Goal: Use online tool/utility: Use online tool/utility

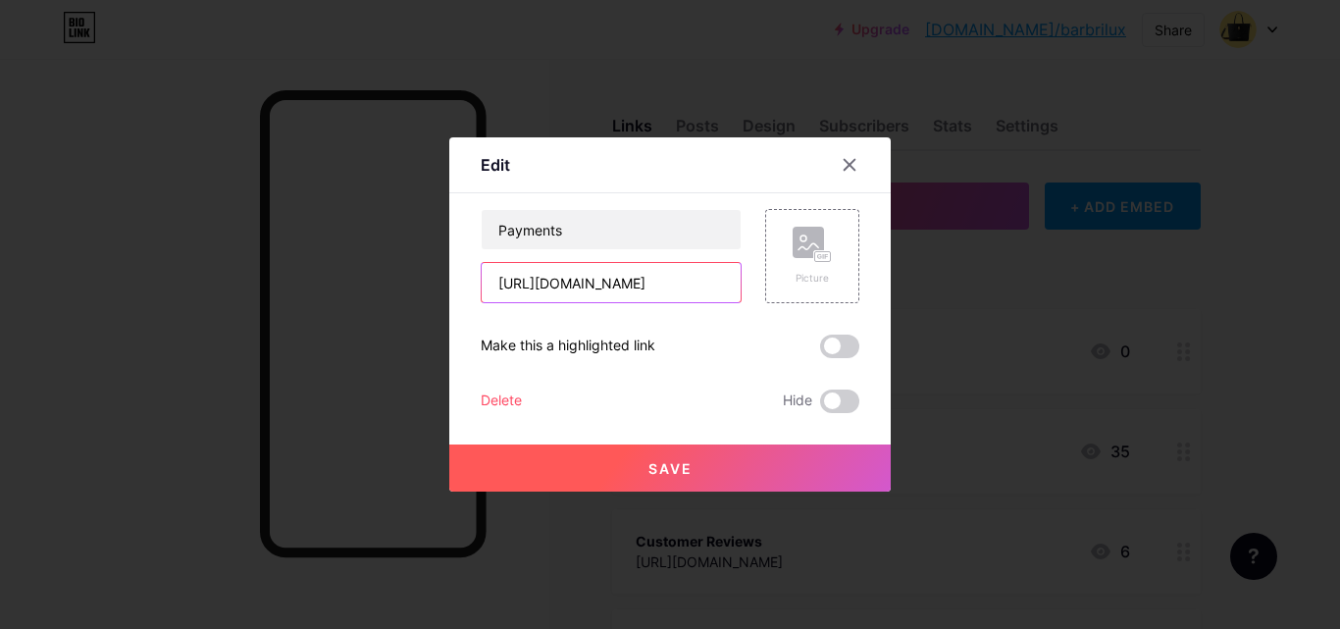
click at [597, 290] on input "[URL][DOMAIN_NAME]" at bounding box center [611, 282] width 259 height 39
click at [854, 175] on div at bounding box center [849, 164] width 35 height 35
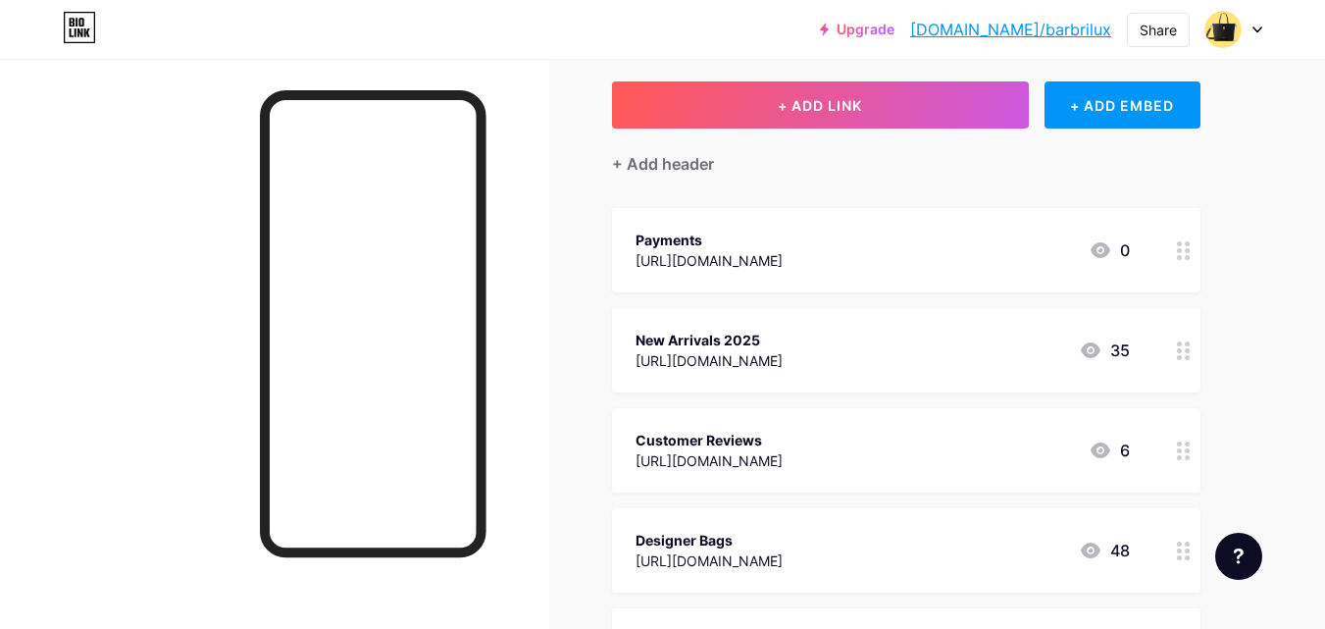
scroll to position [196, 0]
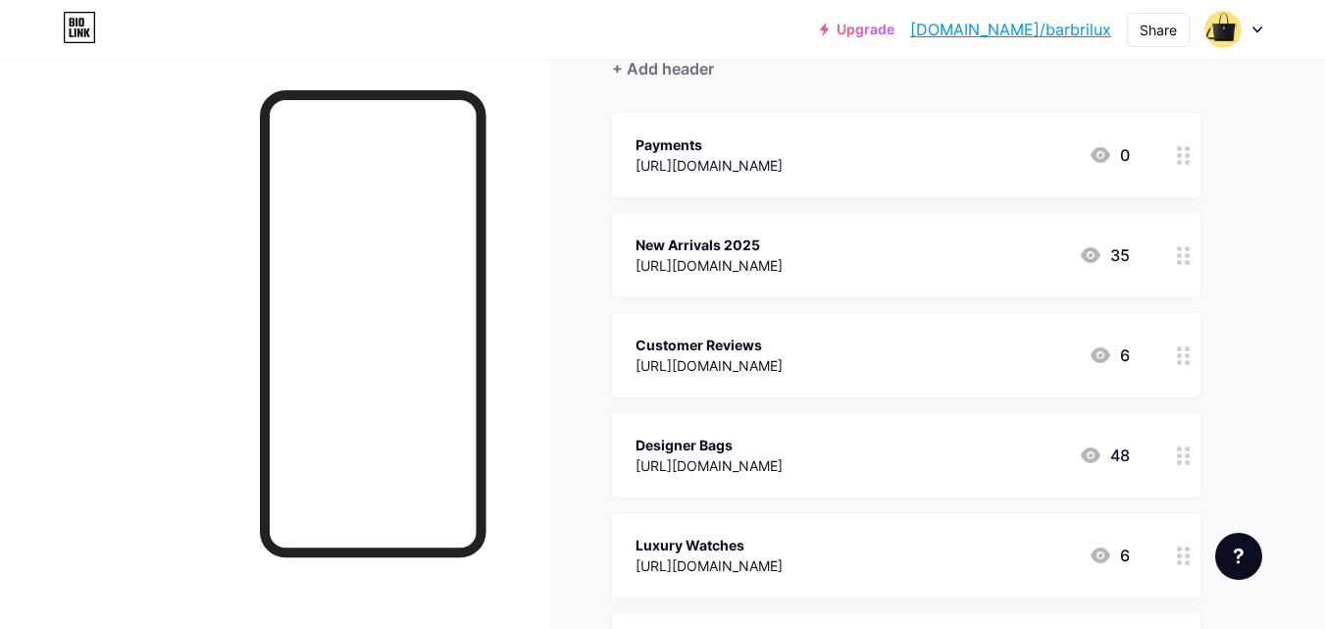
click at [771, 343] on div "Customer Reviews" at bounding box center [709, 344] width 147 height 21
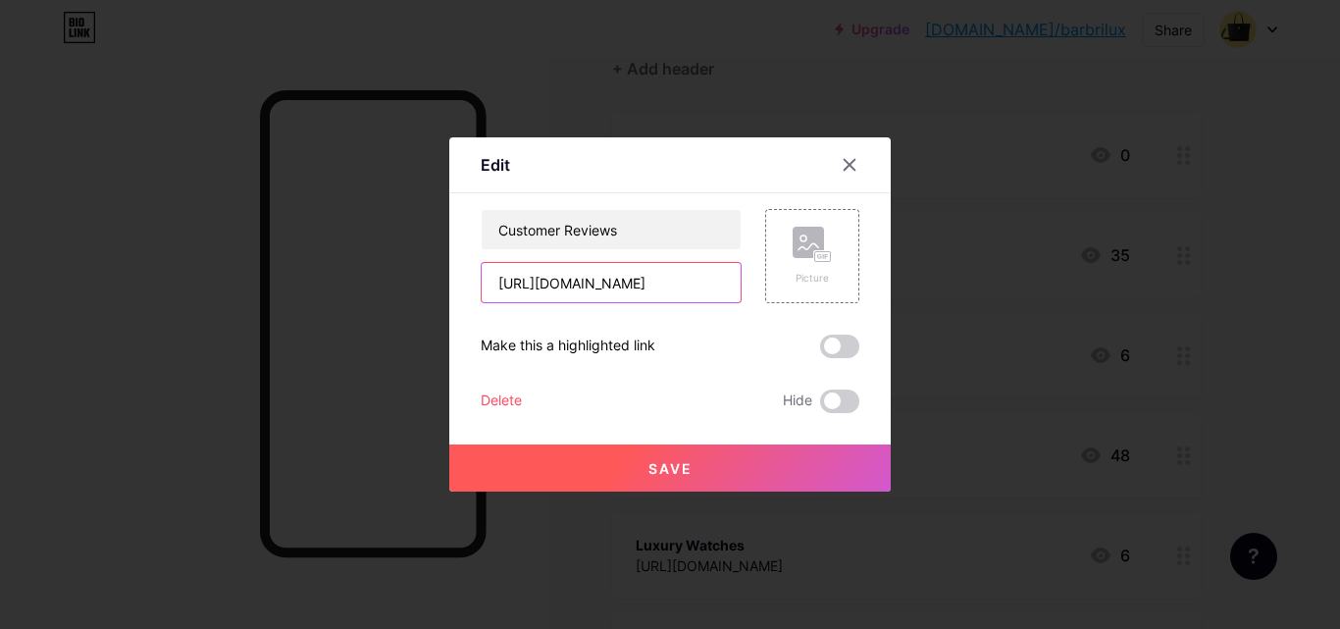
click at [577, 292] on input "[URL][DOMAIN_NAME]" at bounding box center [611, 282] width 259 height 39
click at [842, 165] on icon at bounding box center [850, 165] width 16 height 16
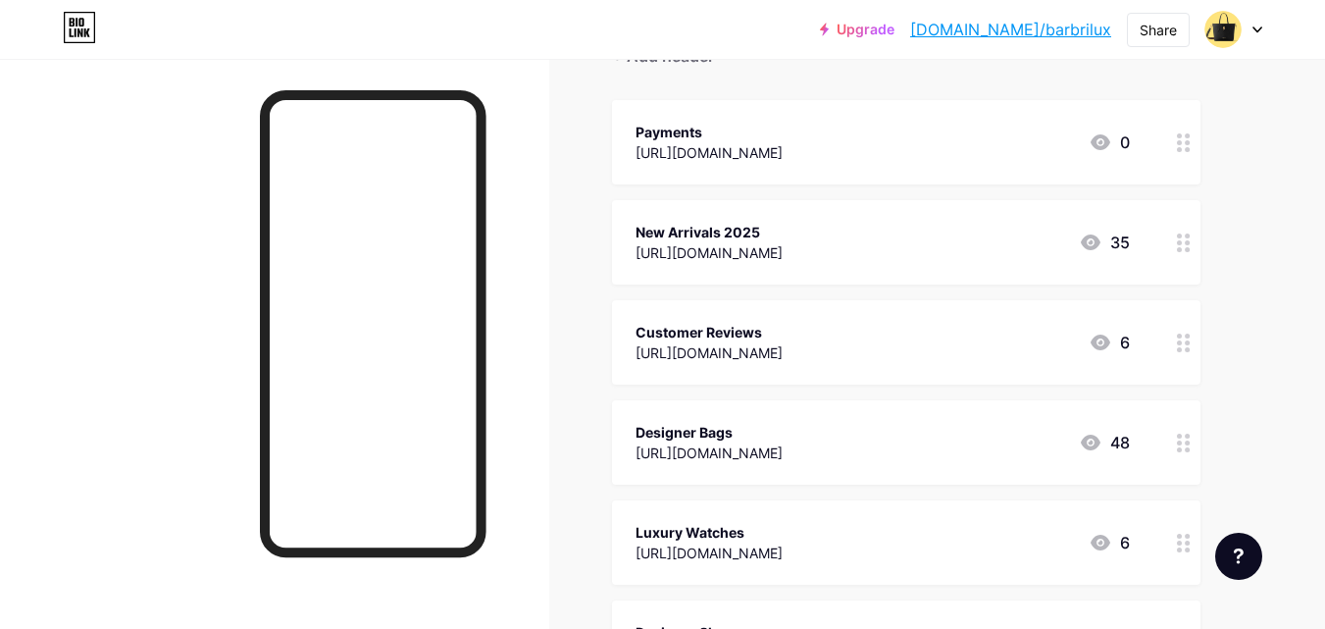
scroll to position [294, 0]
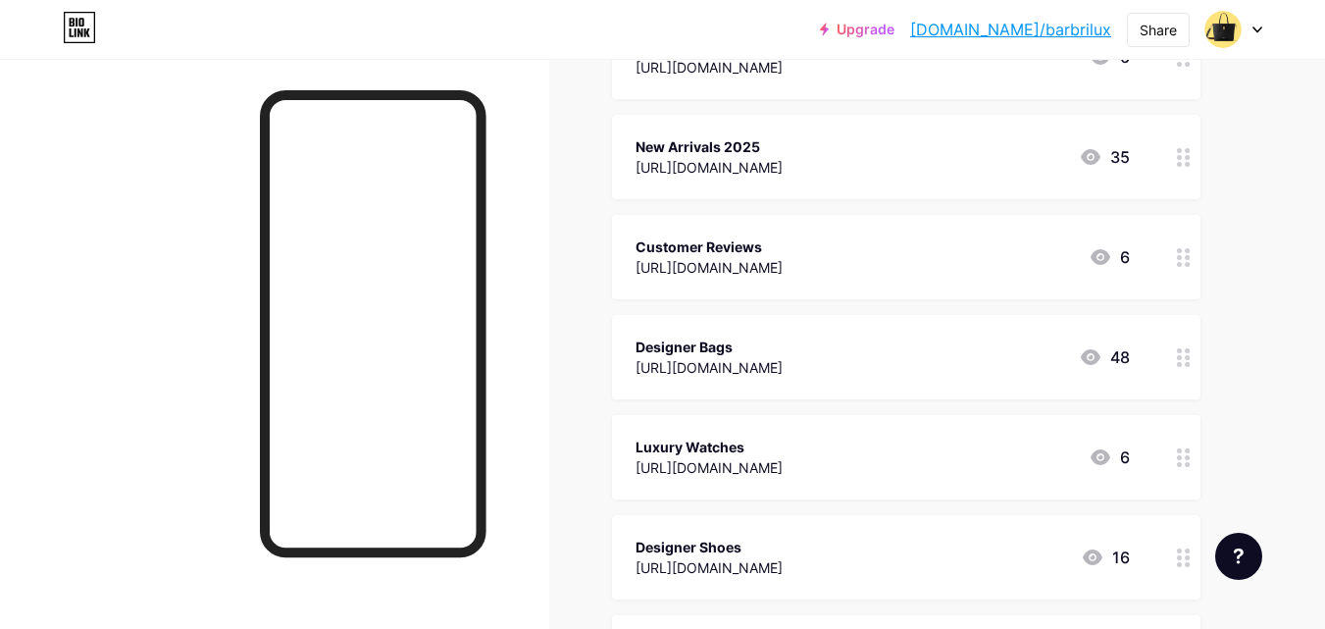
click at [781, 167] on div "[URL][DOMAIN_NAME]" at bounding box center [709, 167] width 147 height 21
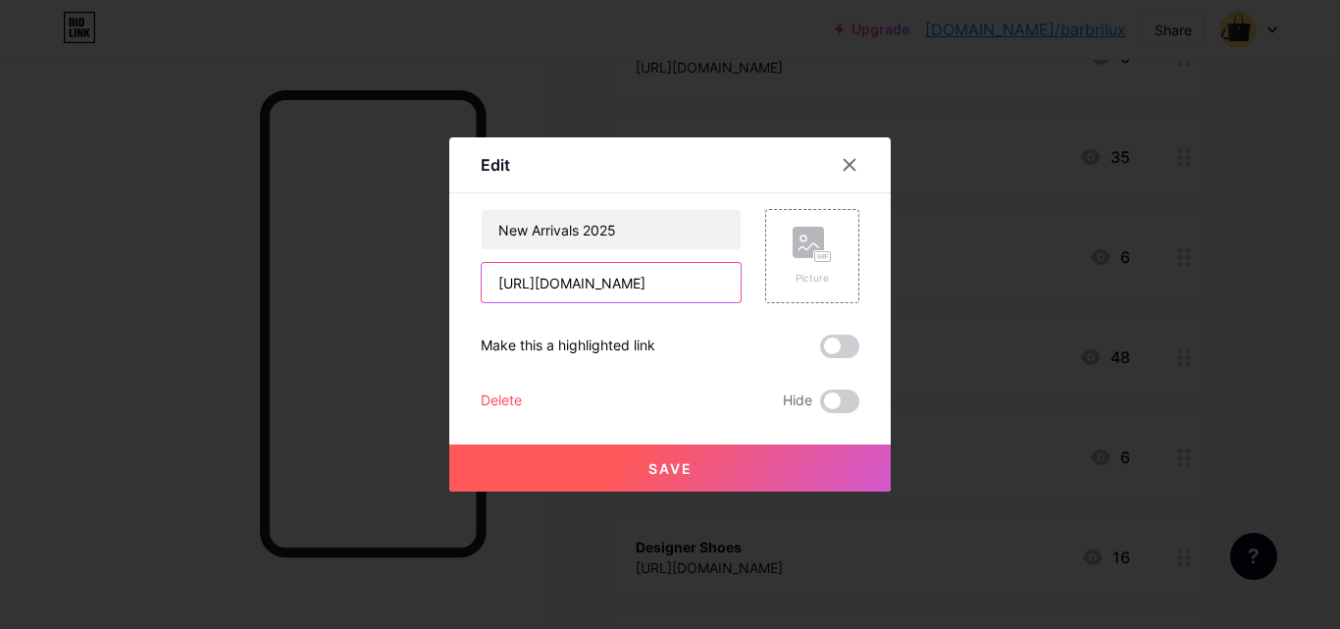
click at [582, 295] on input "[URL][DOMAIN_NAME]" at bounding box center [611, 282] width 259 height 39
click at [851, 173] on div at bounding box center [849, 164] width 35 height 35
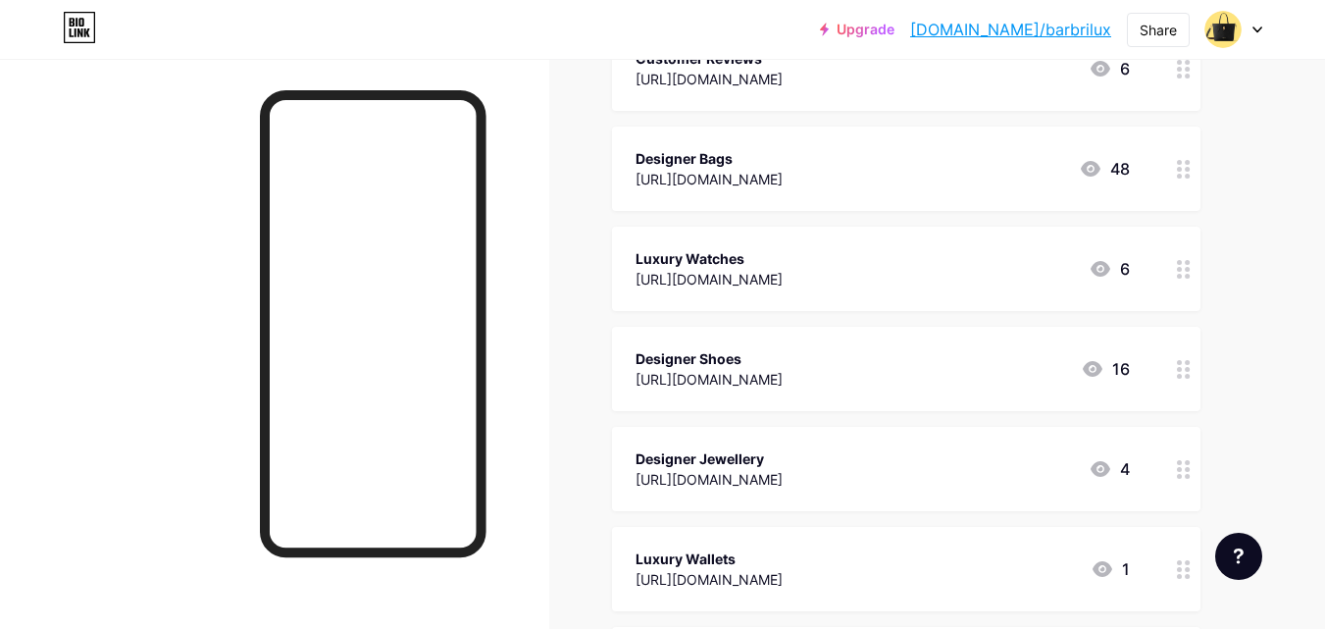
scroll to position [490, 0]
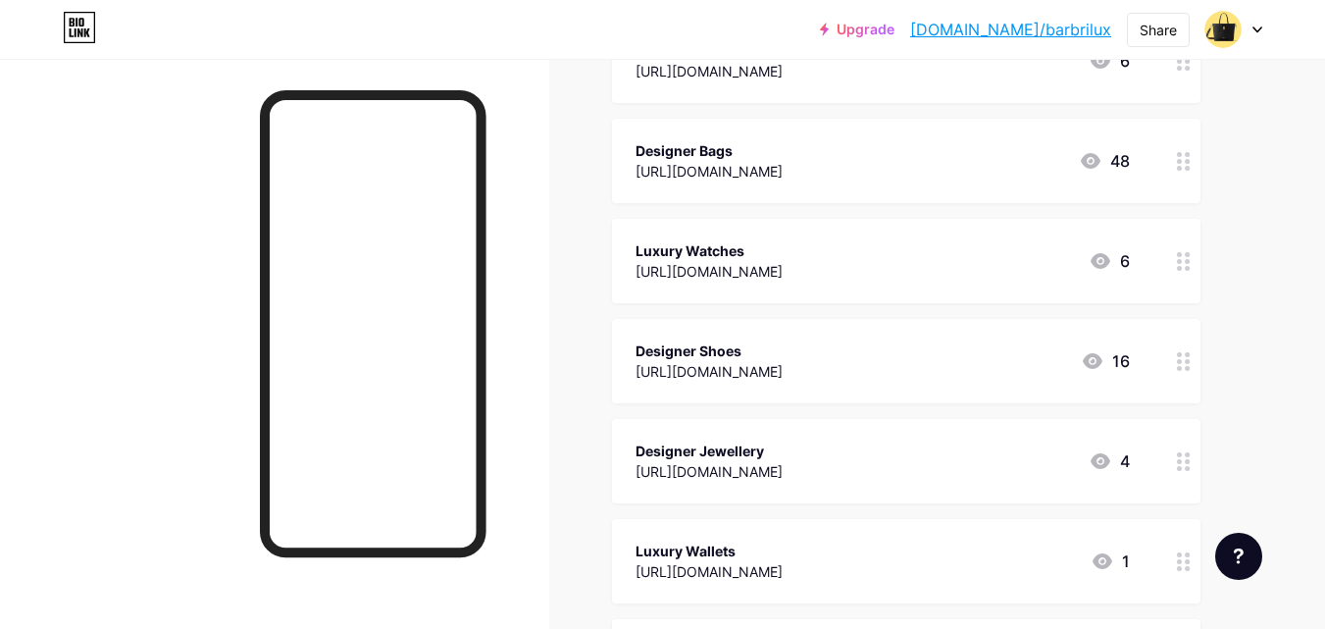
click at [737, 148] on div "Designer Bags" at bounding box center [709, 150] width 147 height 21
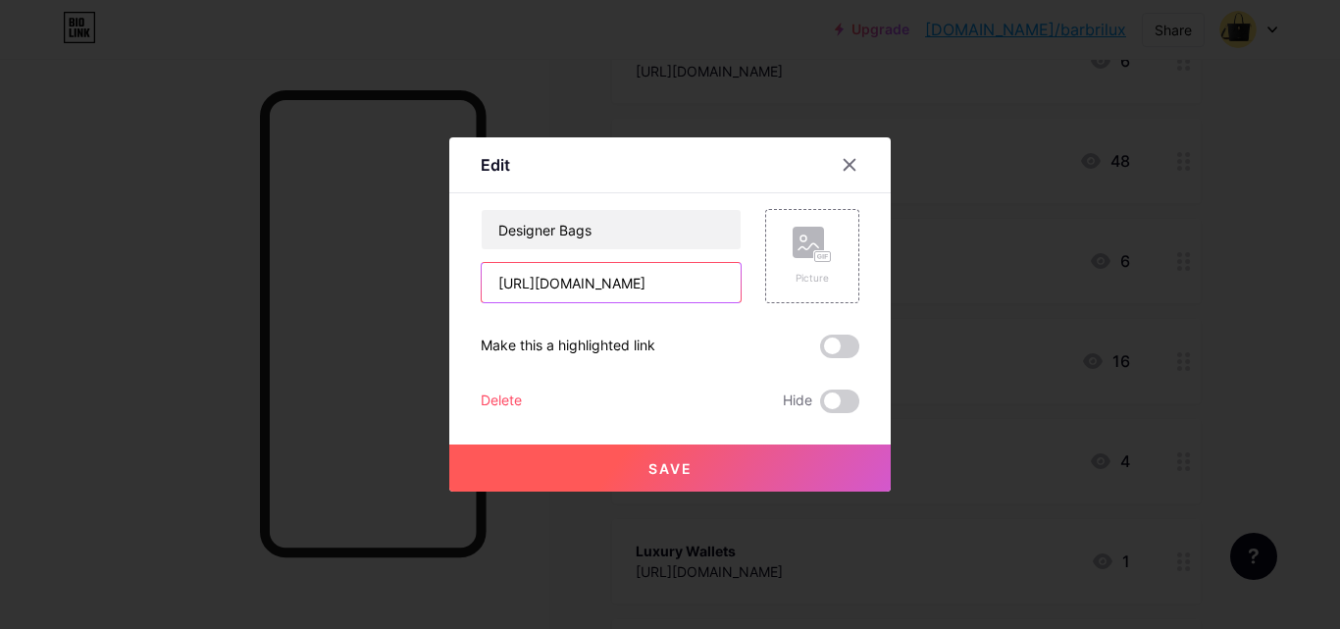
click at [556, 276] on input "[URL][DOMAIN_NAME]" at bounding box center [611, 282] width 259 height 39
click at [848, 156] on div at bounding box center [849, 164] width 35 height 35
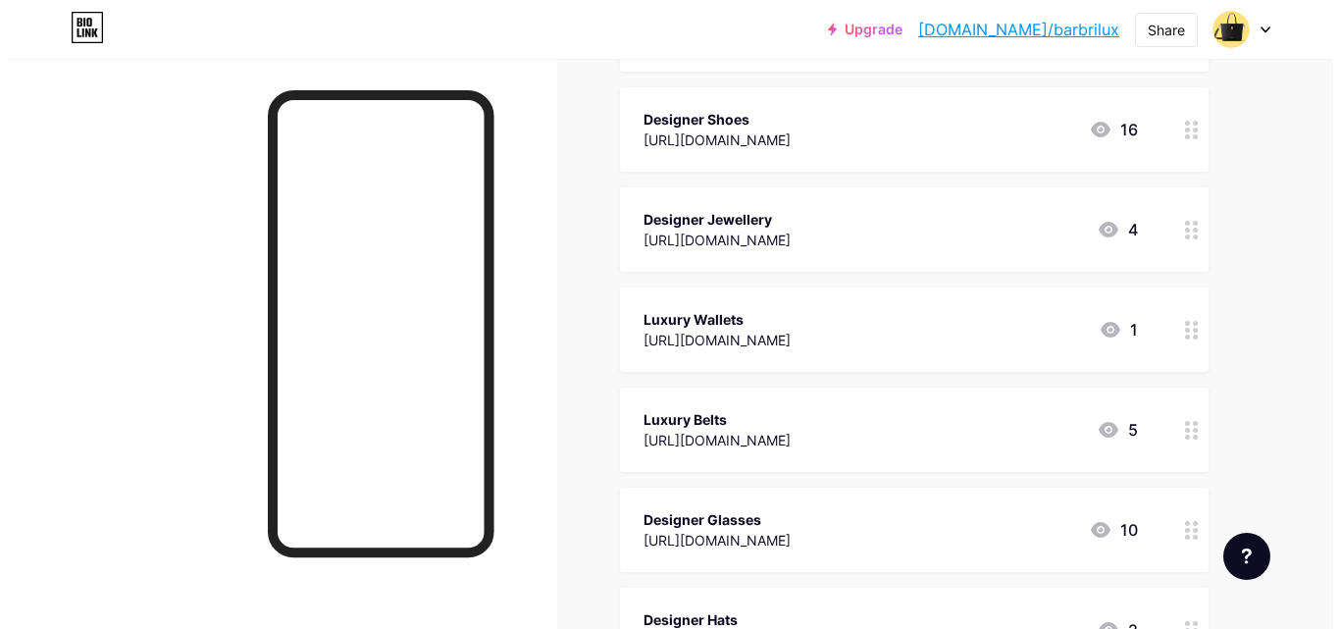
scroll to position [687, 0]
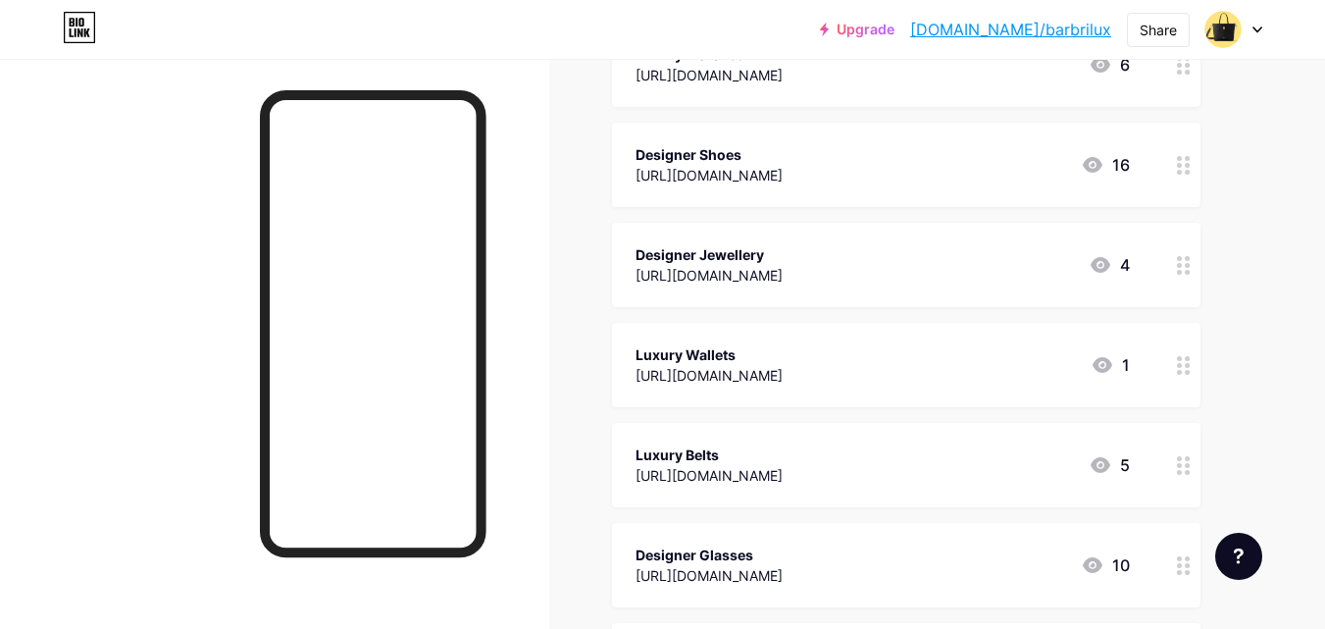
click at [757, 177] on div "[URL][DOMAIN_NAME]" at bounding box center [709, 175] width 147 height 21
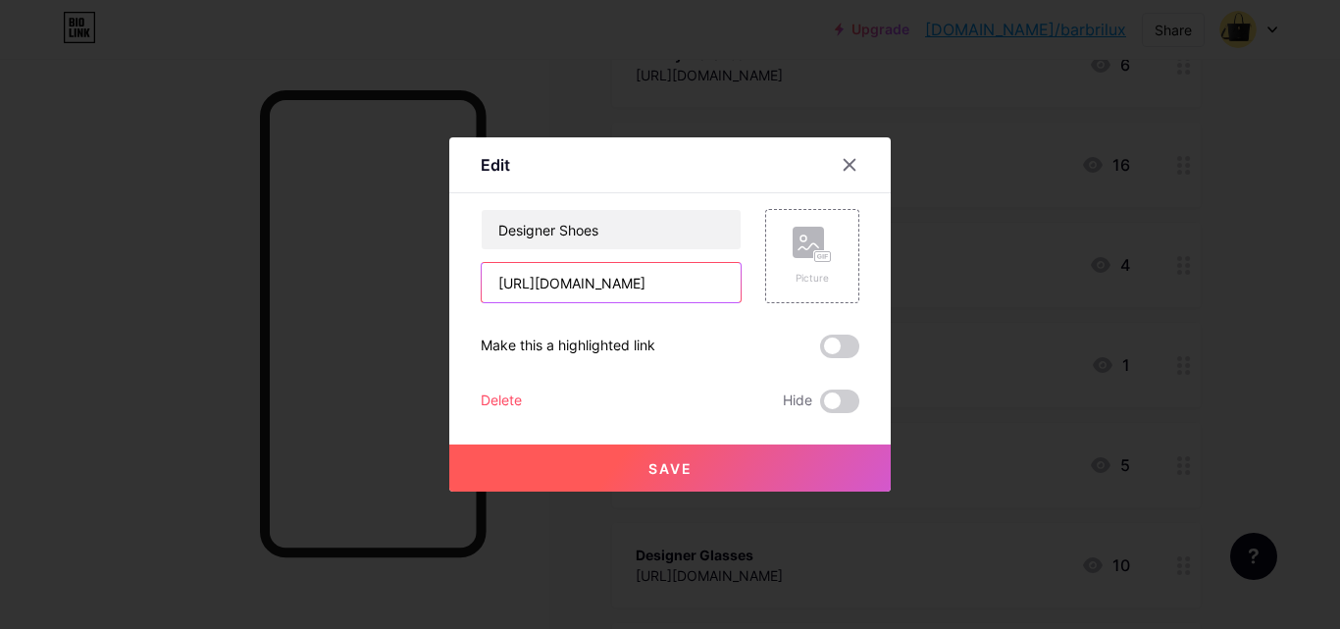
click at [561, 281] on input "[URL][DOMAIN_NAME]" at bounding box center [611, 282] width 259 height 39
paste input "NnWcdSc6J5e95rcOJ3v1-Ns2x_1XjILE"
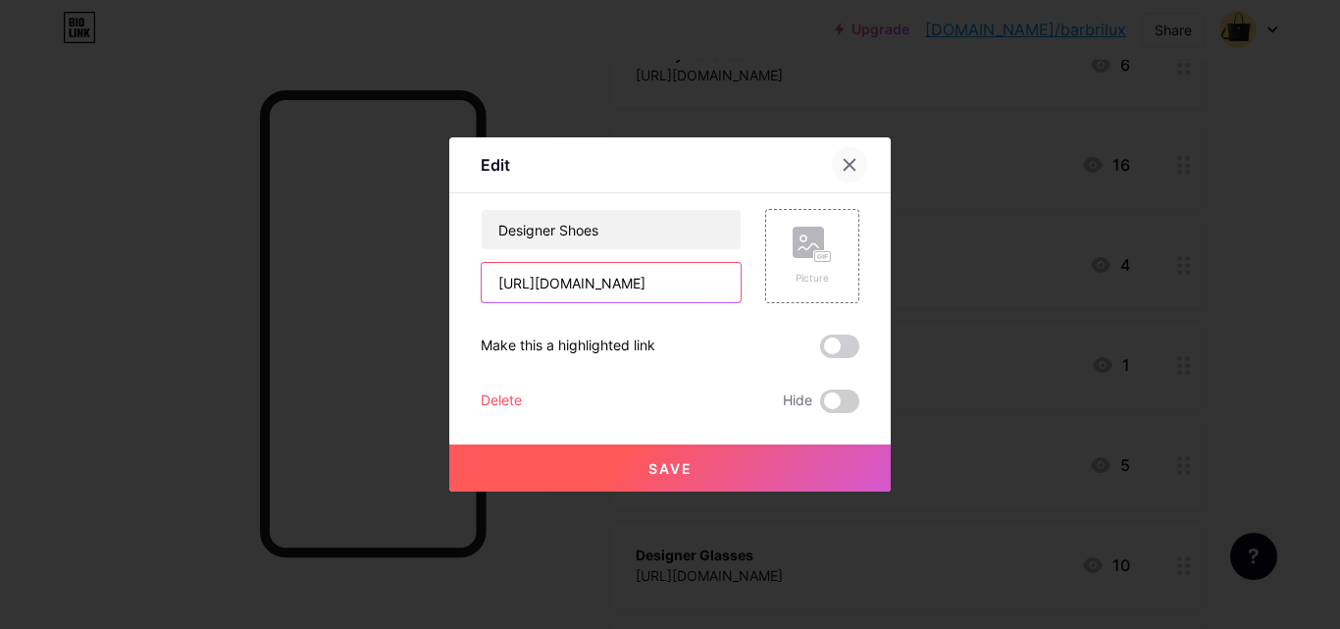
type input "[URL][DOMAIN_NAME]"
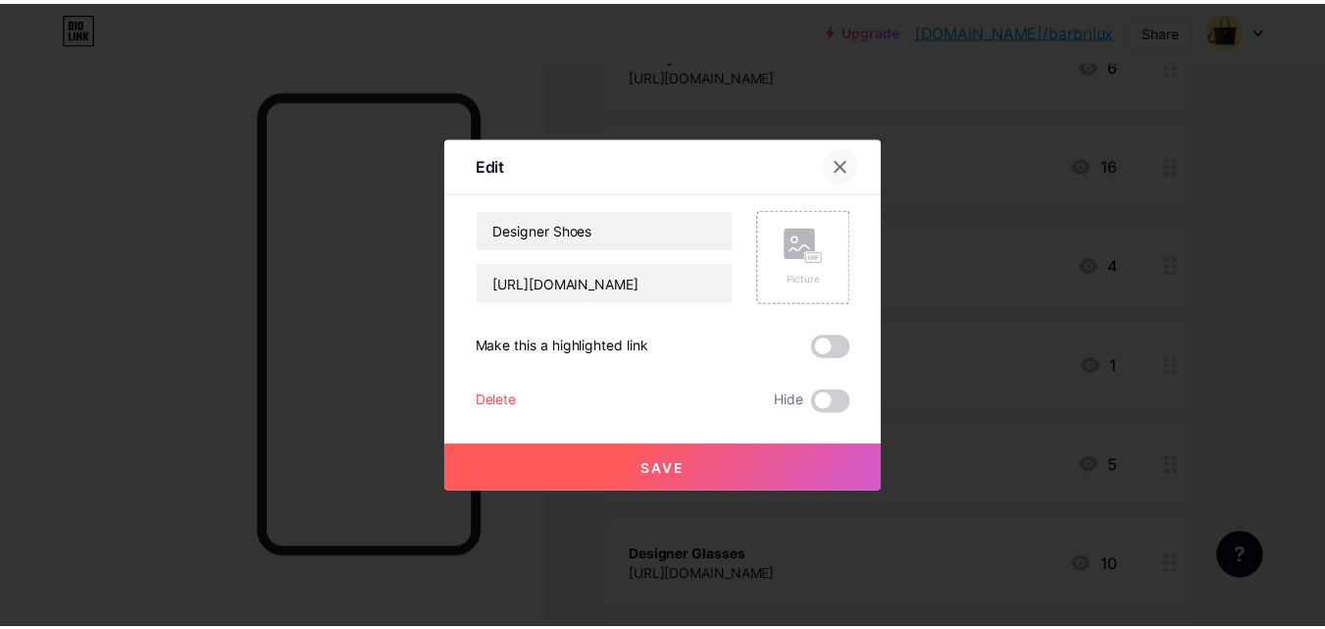
scroll to position [0, 0]
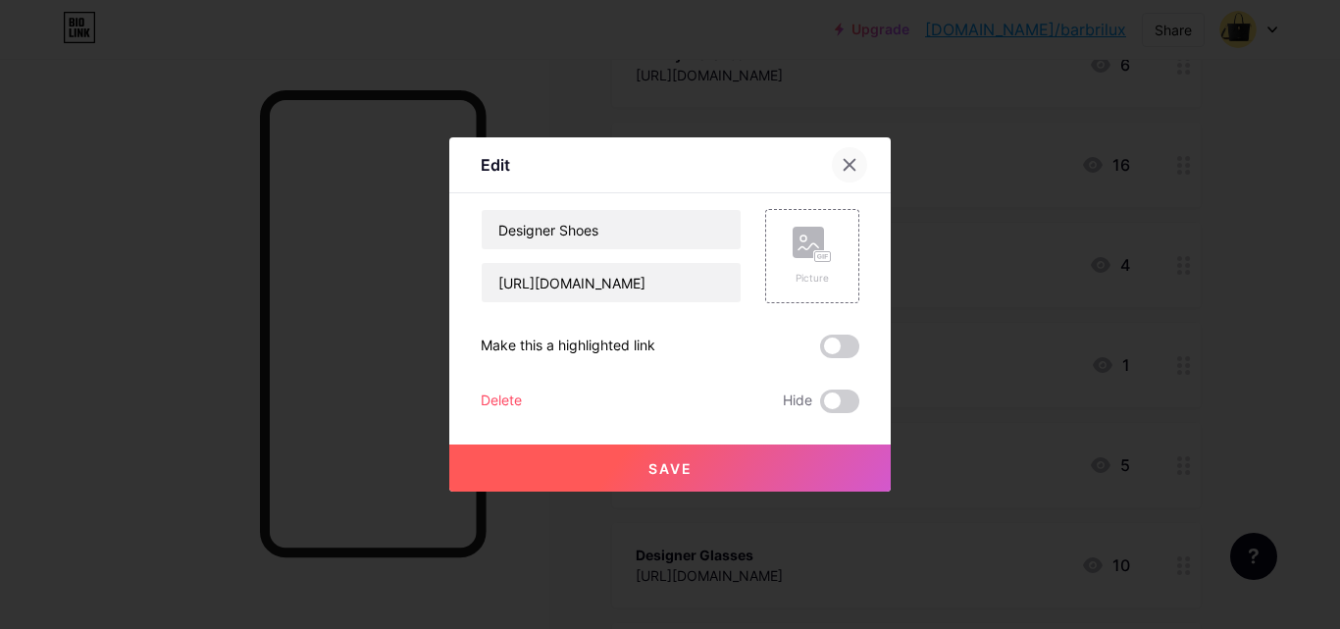
click at [850, 170] on icon at bounding box center [850, 165] width 16 height 16
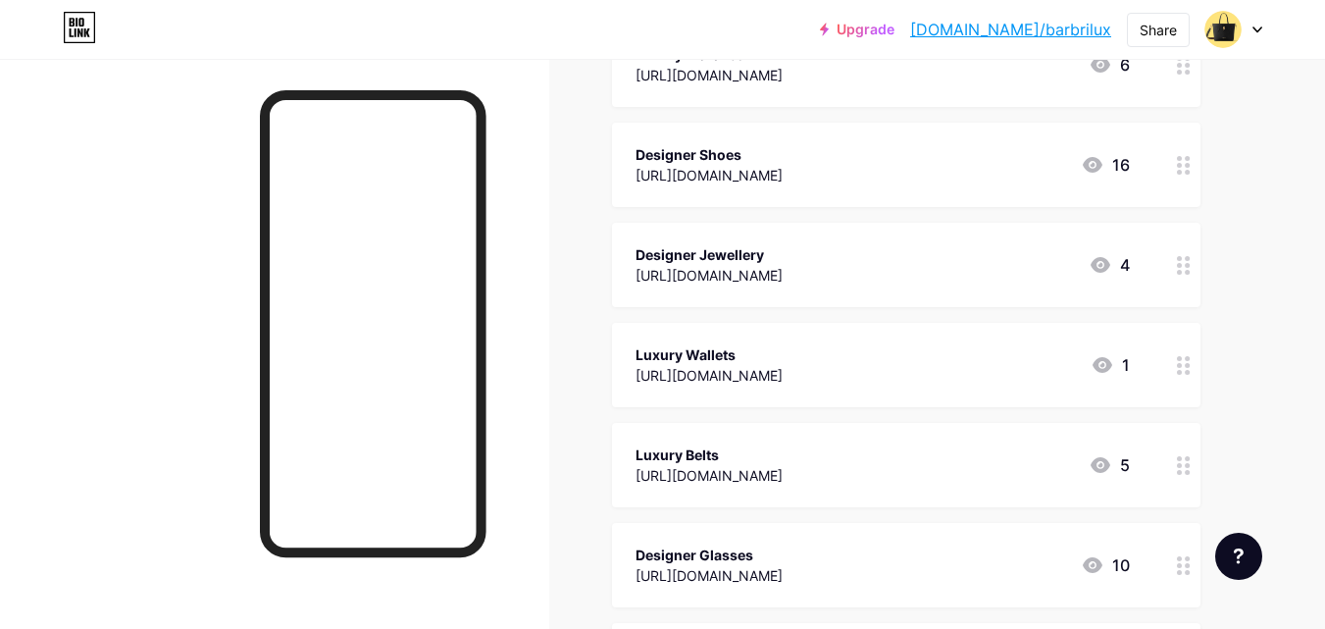
click at [760, 175] on div "[URL][DOMAIN_NAME]" at bounding box center [709, 175] width 147 height 21
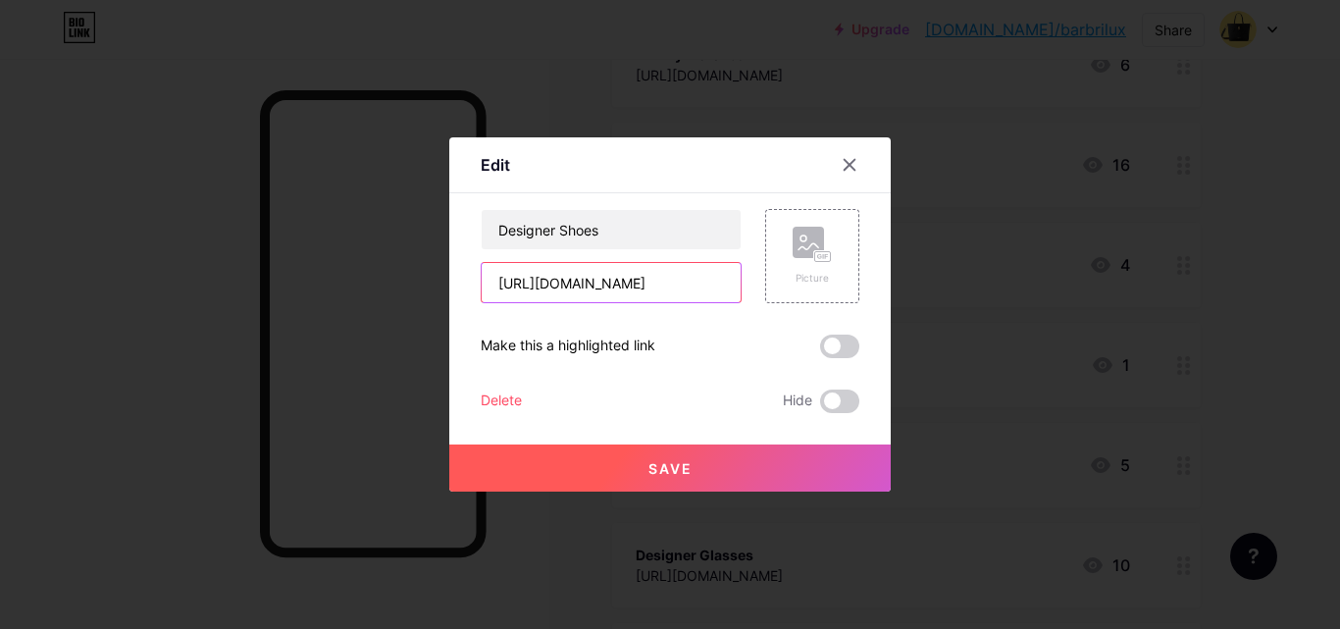
click at [577, 283] on input "[URL][DOMAIN_NAME]" at bounding box center [611, 282] width 259 height 39
click at [846, 164] on icon at bounding box center [850, 165] width 16 height 16
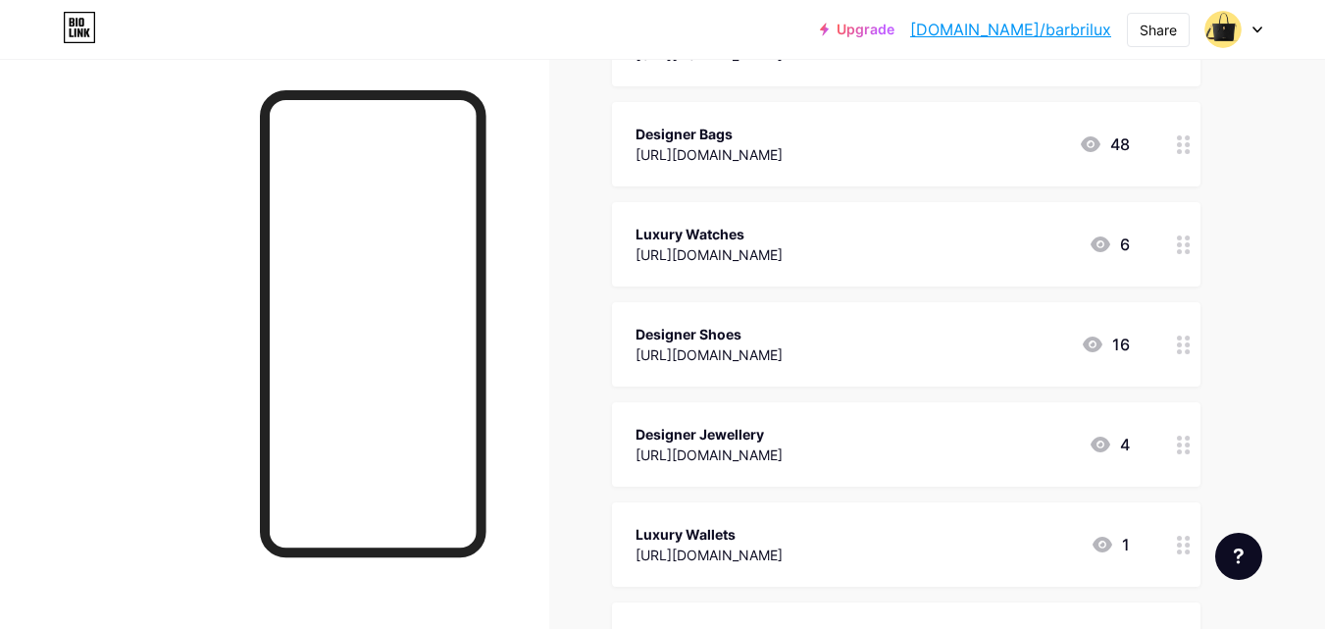
scroll to position [490, 0]
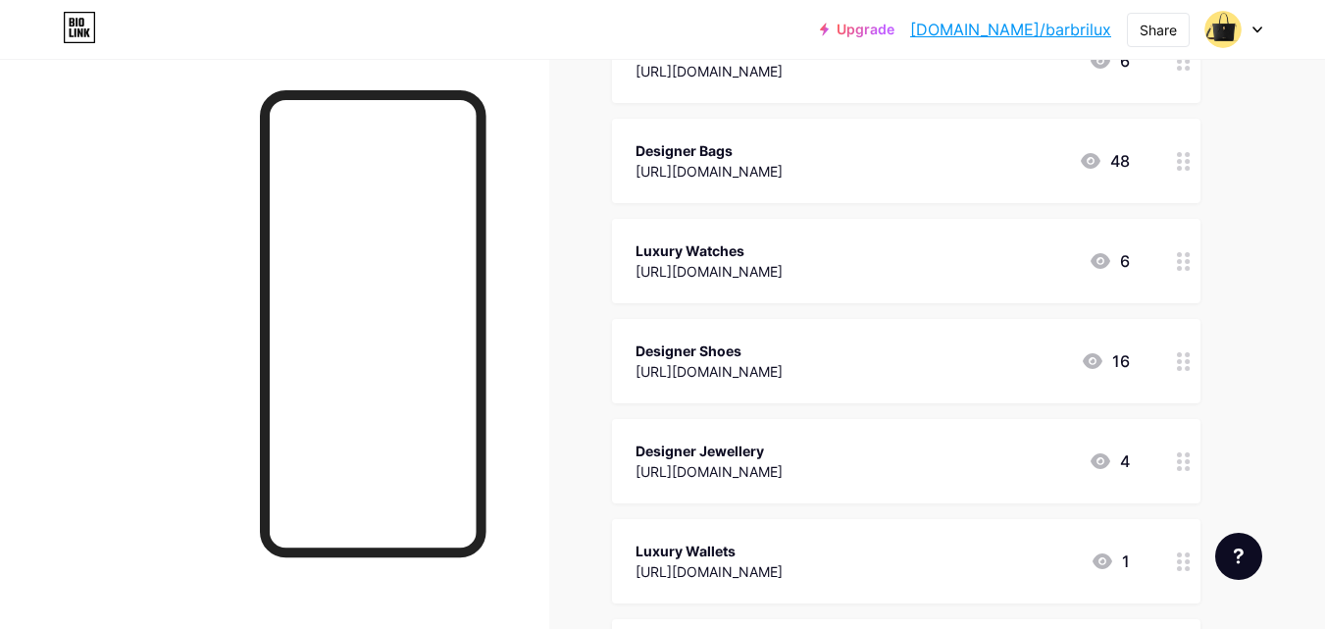
click at [744, 250] on div "Luxury Watches" at bounding box center [709, 250] width 147 height 21
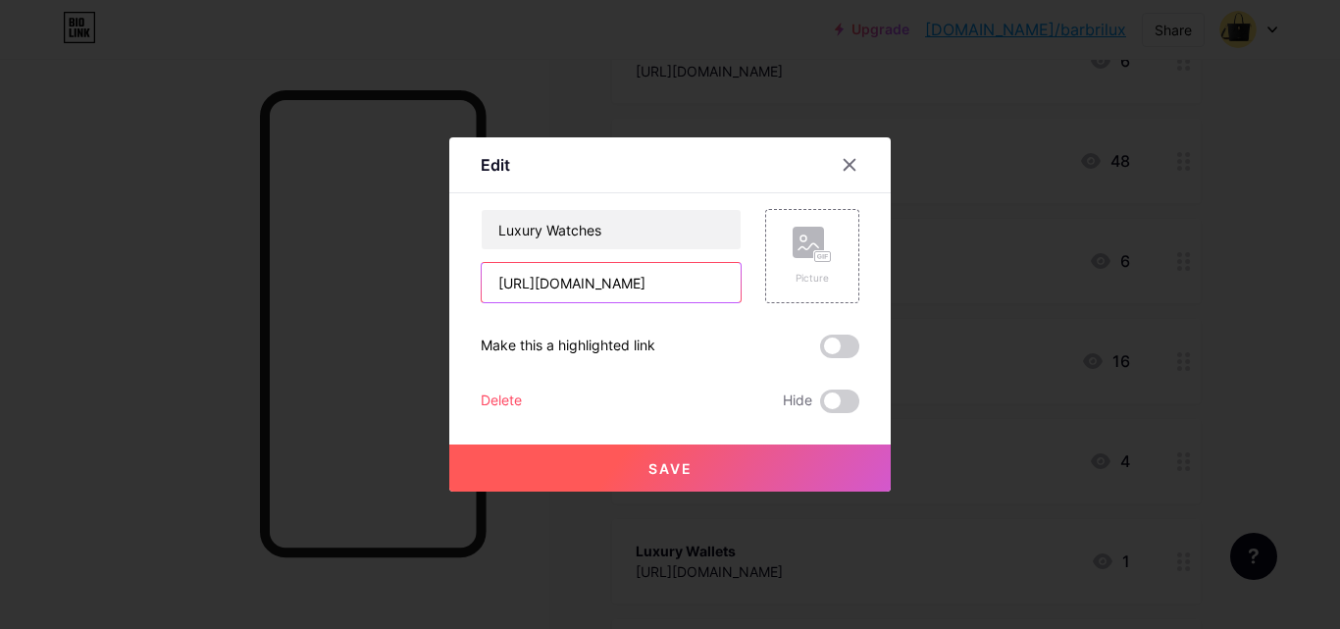
click at [531, 286] on input "[URL][DOMAIN_NAME]" at bounding box center [611, 282] width 259 height 39
click at [850, 159] on icon at bounding box center [850, 165] width 16 height 16
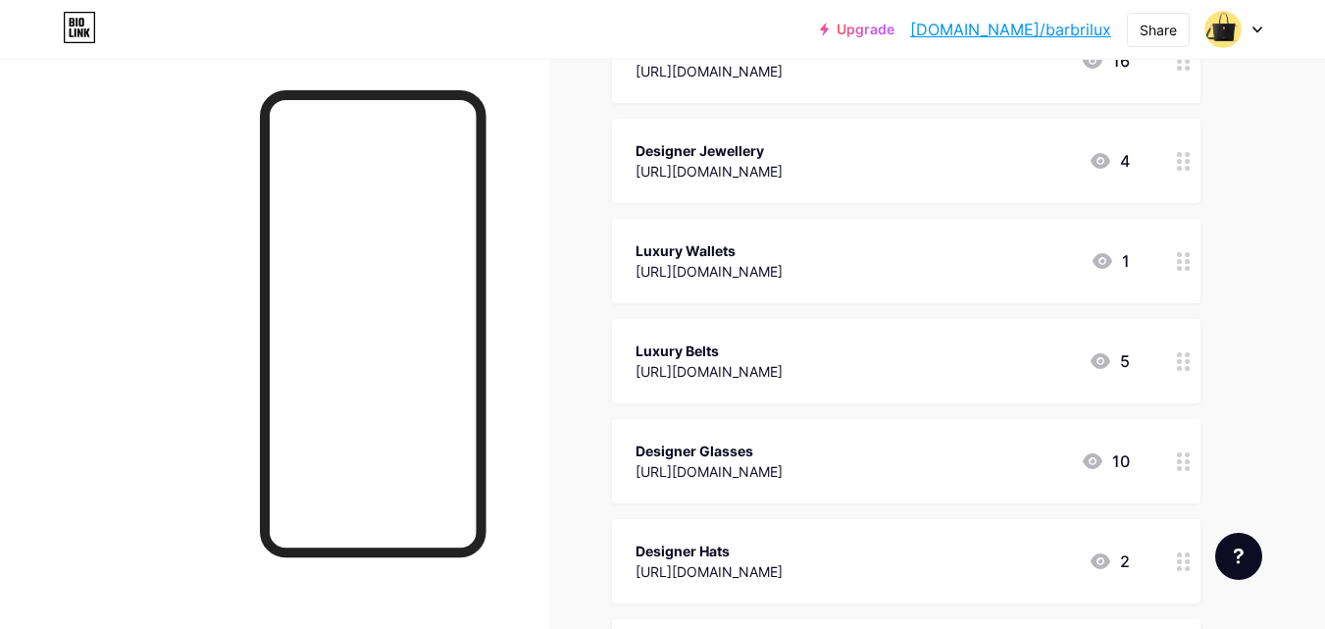
scroll to position [883, 0]
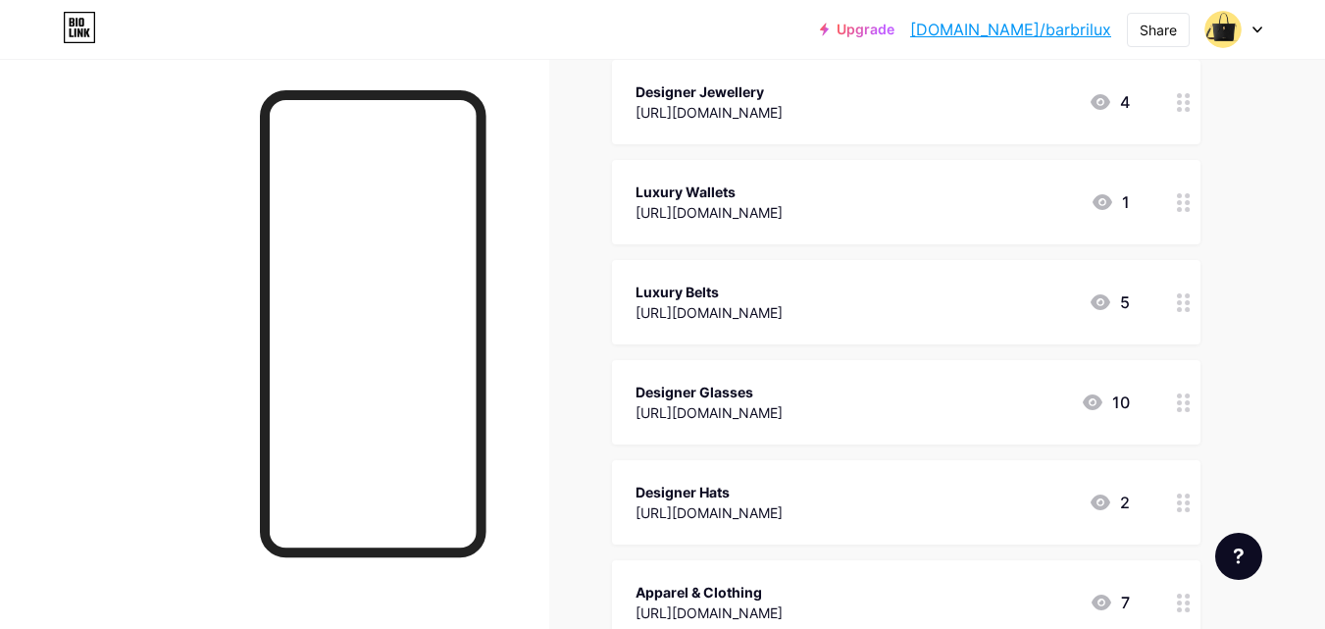
click at [782, 478] on span "Payments [URL][DOMAIN_NAME] 0 New Arrivals 2025 [URL][DOMAIN_NAME] 35 Customer …" at bounding box center [906, 152] width 588 height 1385
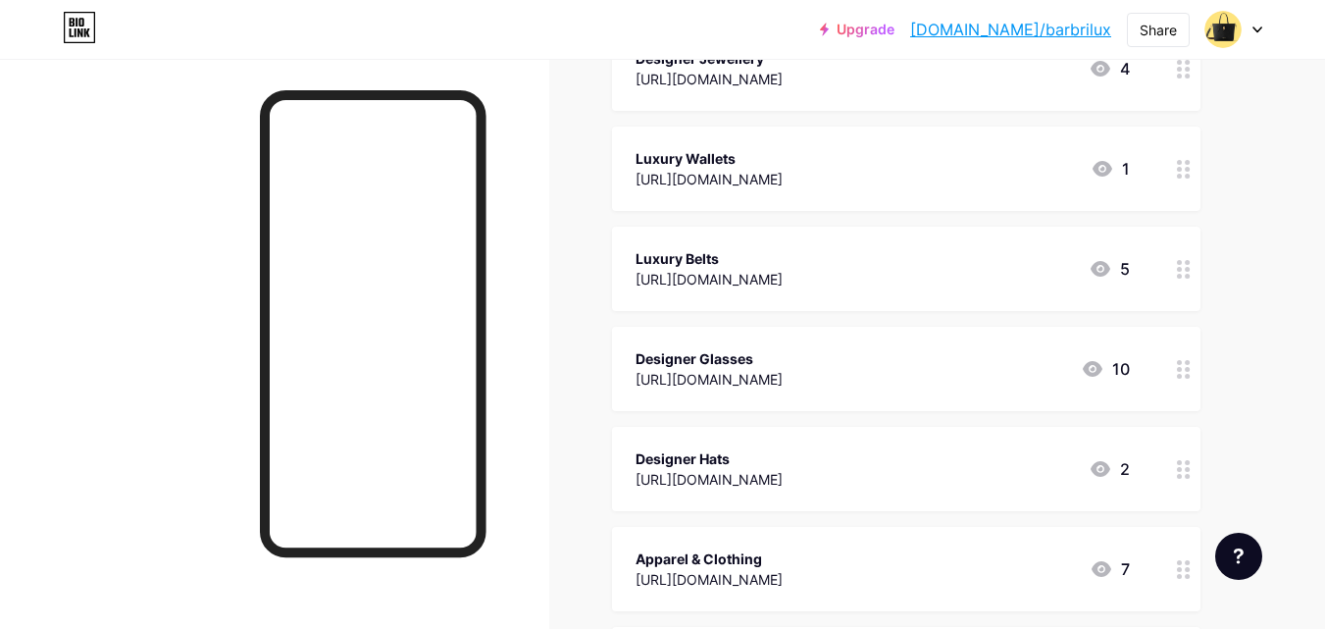
click at [755, 385] on div "[URL][DOMAIN_NAME]" at bounding box center [709, 379] width 147 height 21
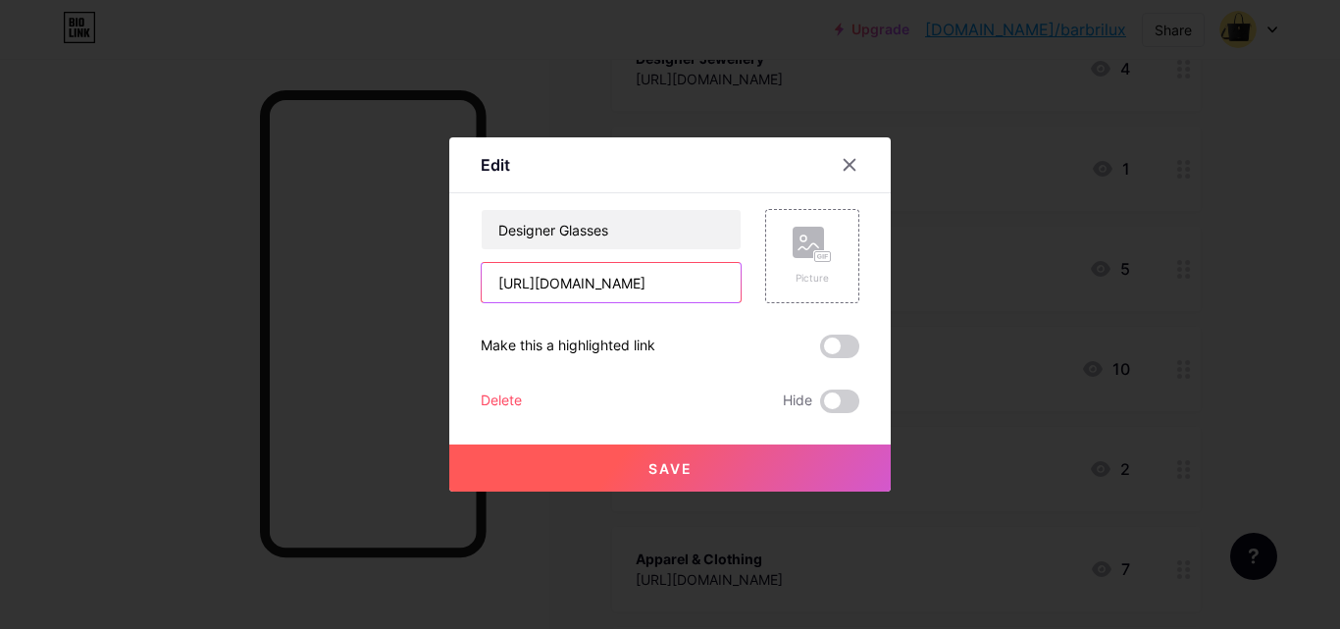
click at [580, 287] on input "[URL][DOMAIN_NAME]" at bounding box center [611, 282] width 259 height 39
click at [852, 163] on icon at bounding box center [849, 165] width 11 height 11
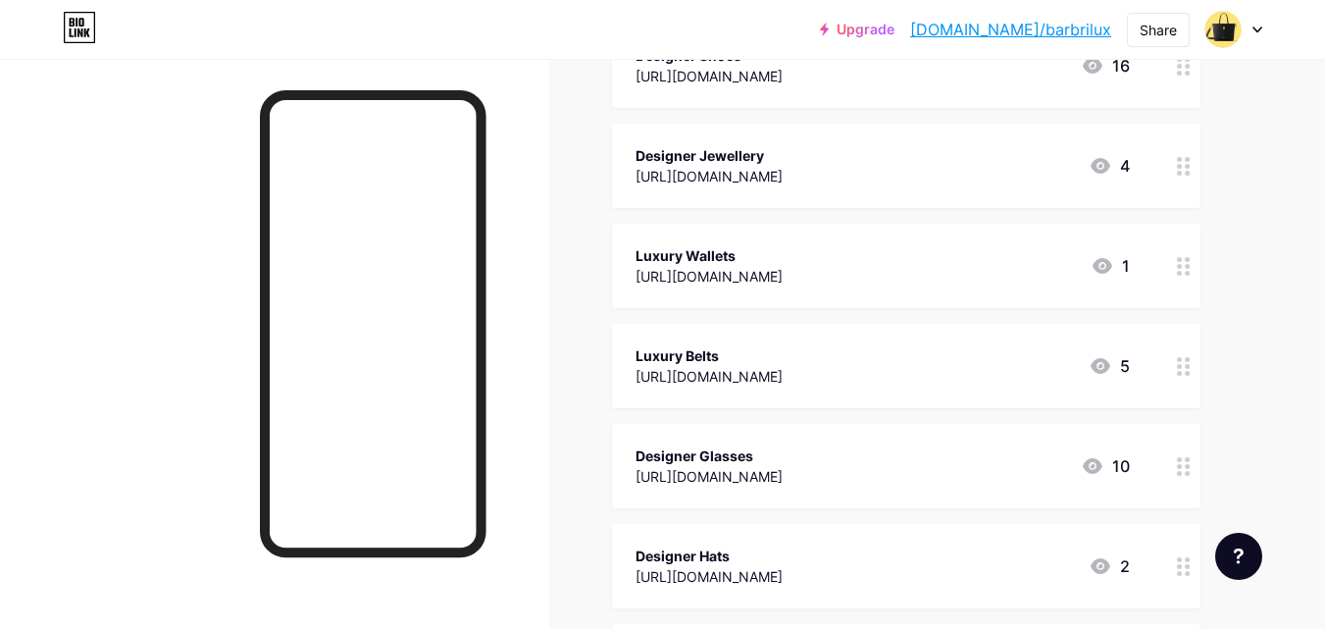
scroll to position [785, 0]
click at [763, 168] on div "[URL][DOMAIN_NAME]" at bounding box center [709, 177] width 147 height 21
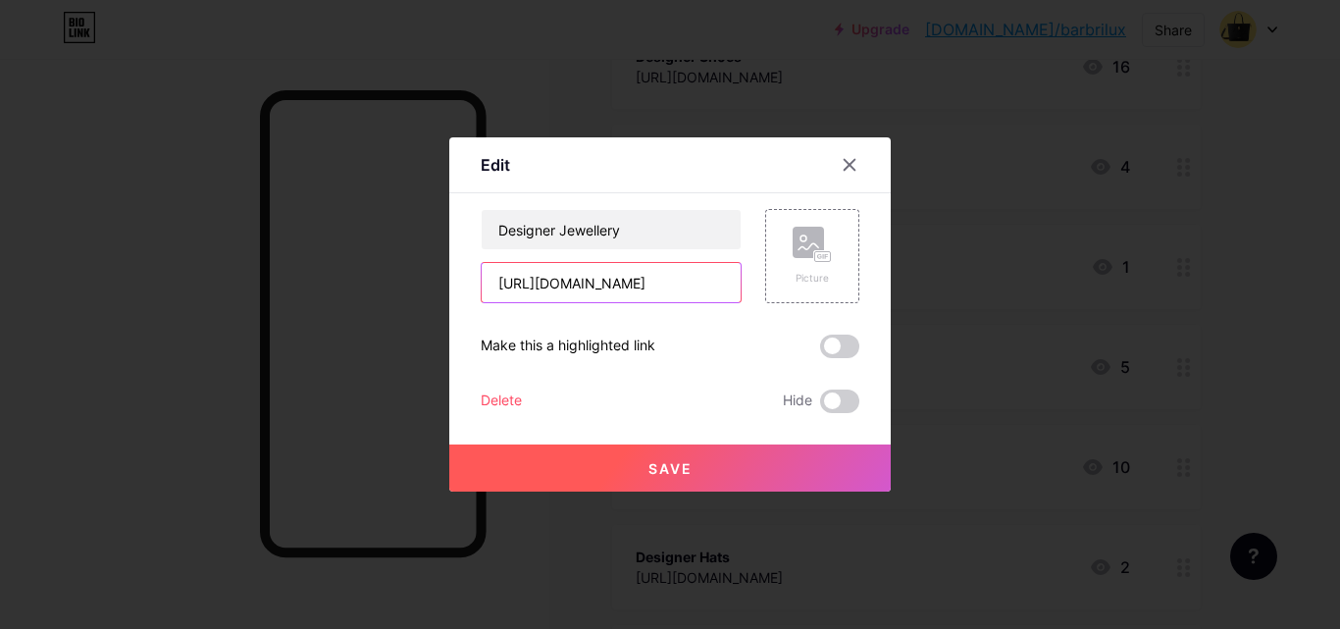
click at [600, 282] on input "[URL][DOMAIN_NAME]" at bounding box center [611, 282] width 259 height 39
drag, startPoint x: 848, startPoint y: 157, endPoint x: 844, endPoint y: 204, distance: 47.2
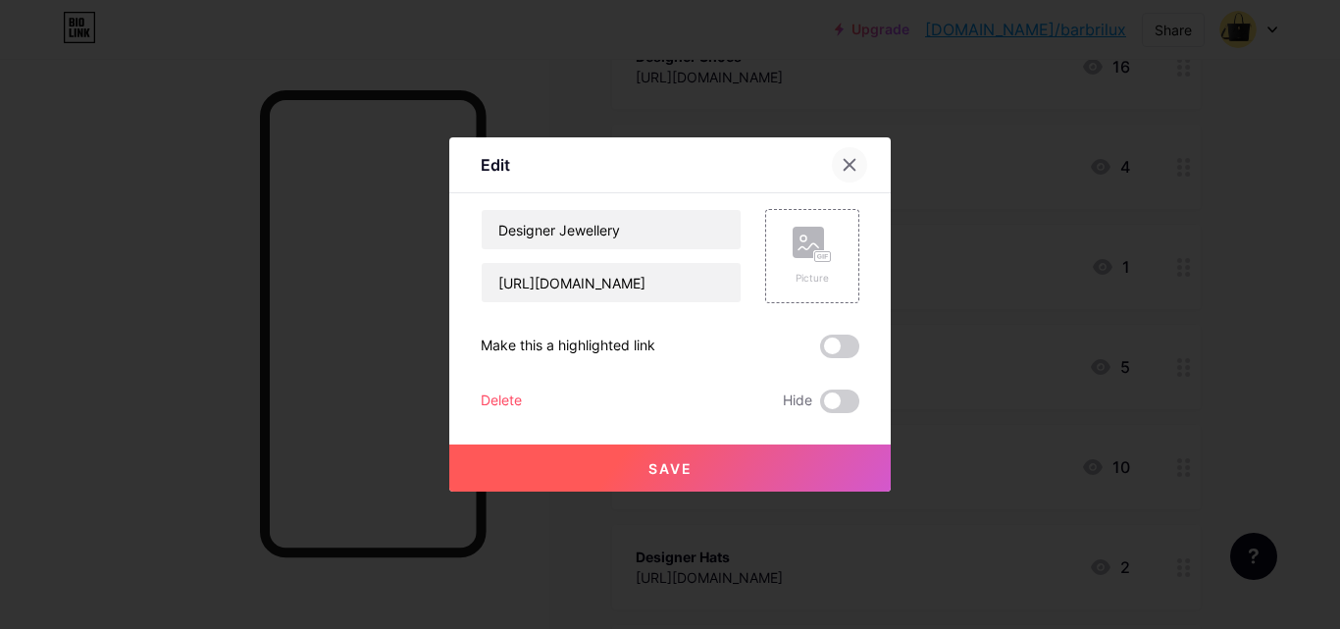
click at [848, 158] on icon at bounding box center [850, 165] width 16 height 16
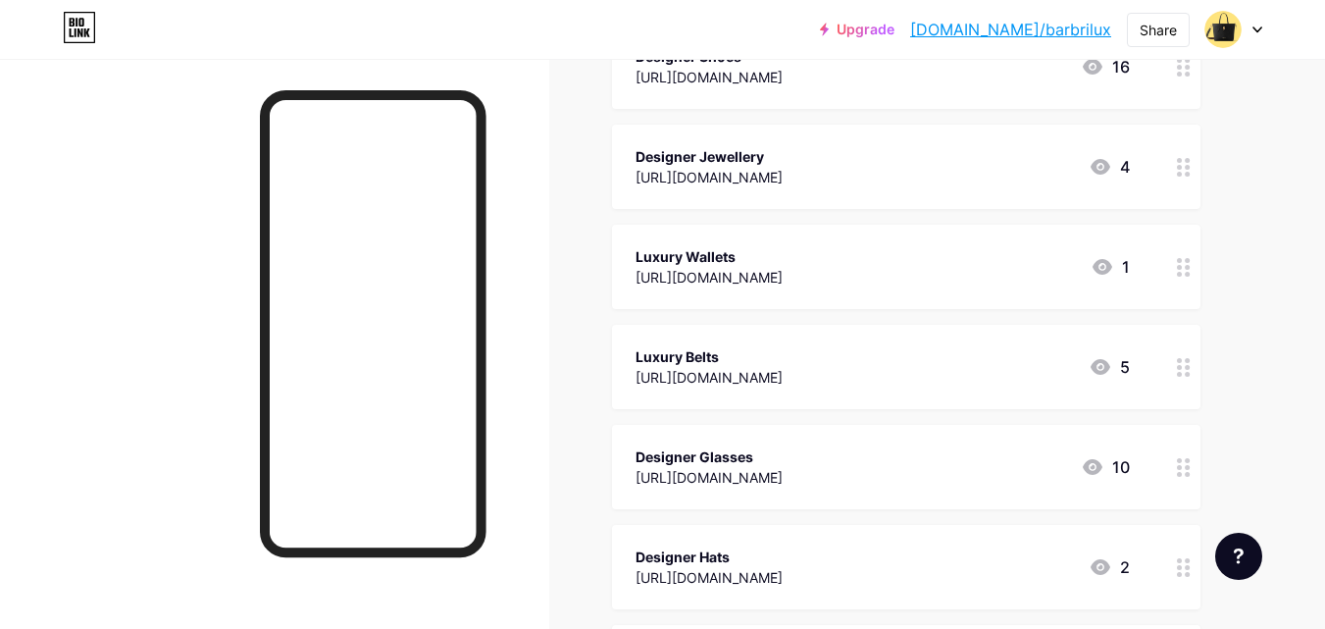
click at [783, 281] on div "[URL][DOMAIN_NAME]" at bounding box center [709, 277] width 147 height 21
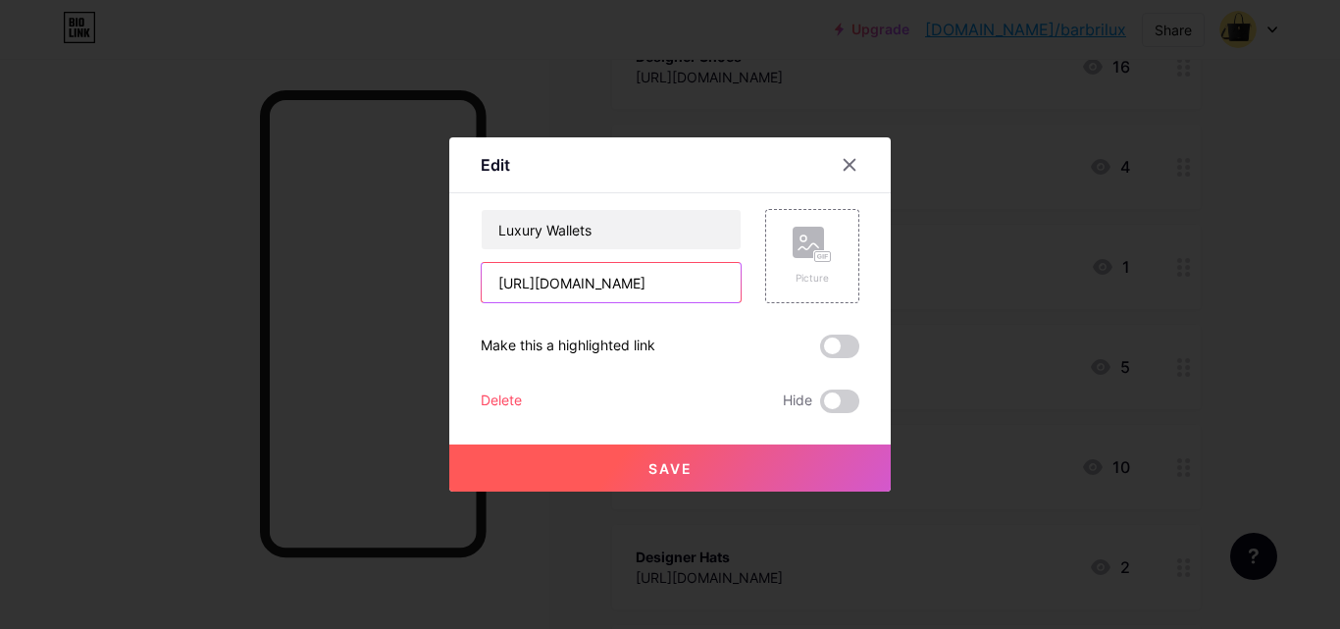
click at [605, 272] on input "[URL][DOMAIN_NAME]" at bounding box center [611, 282] width 259 height 39
click at [843, 162] on icon at bounding box center [850, 165] width 16 height 16
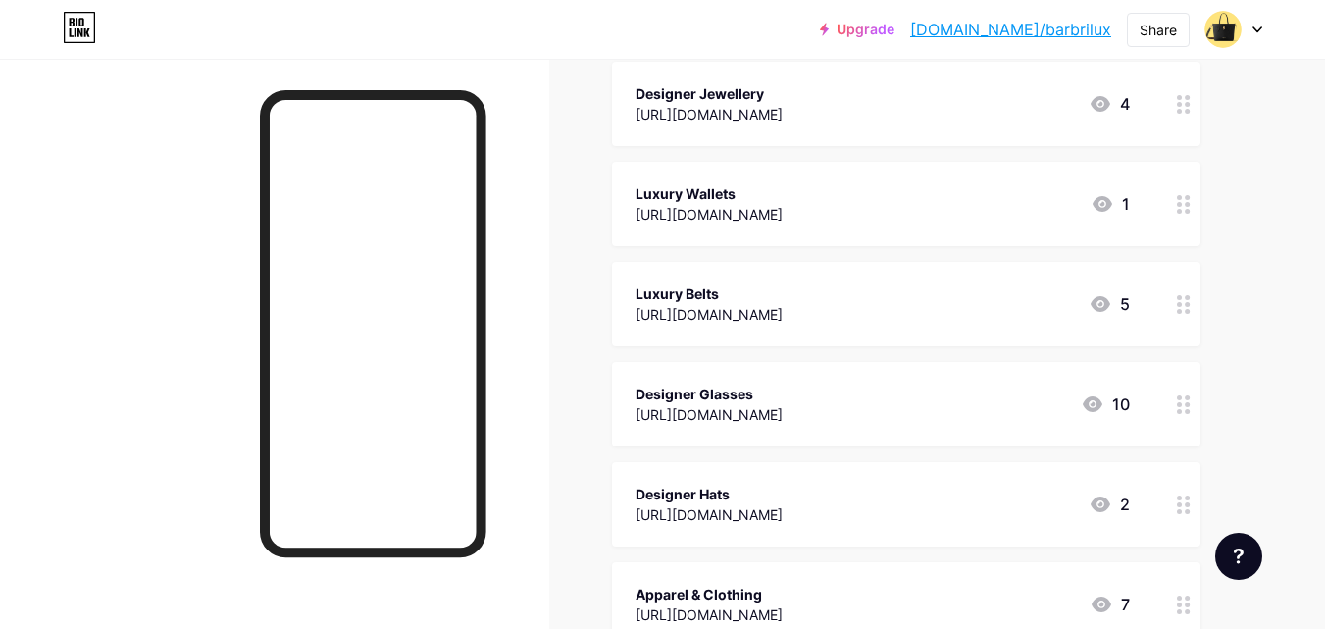
scroll to position [883, 0]
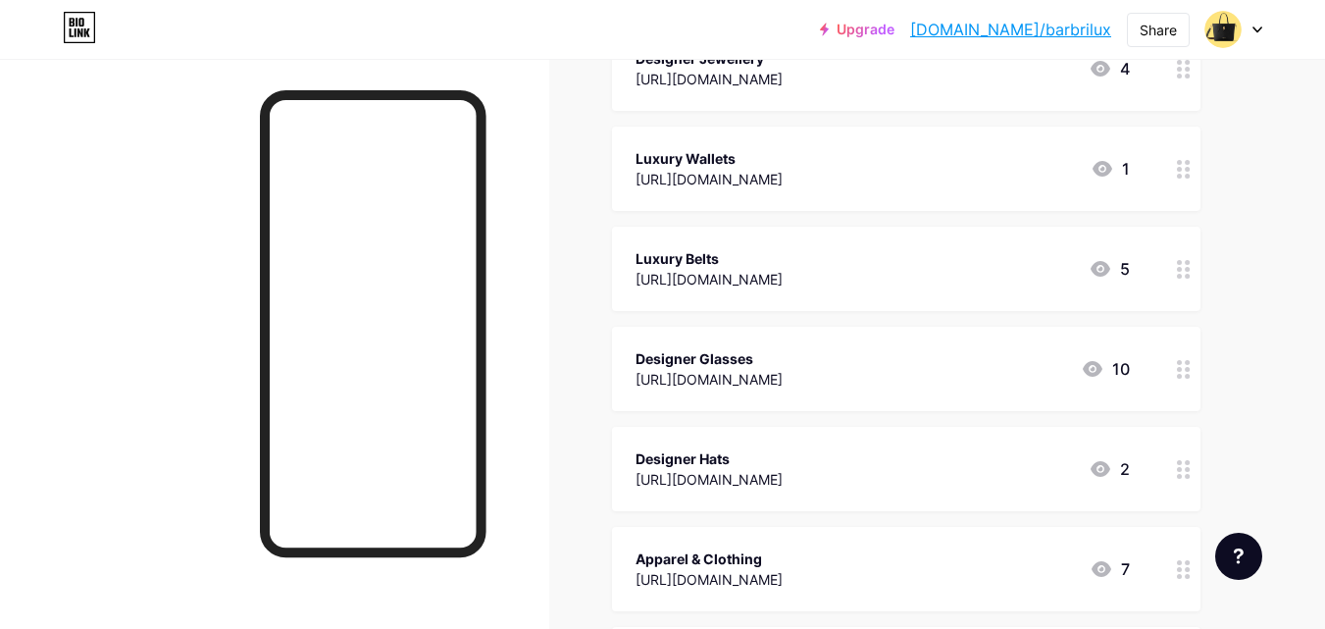
click at [750, 261] on div "Luxury Belts" at bounding box center [709, 258] width 147 height 21
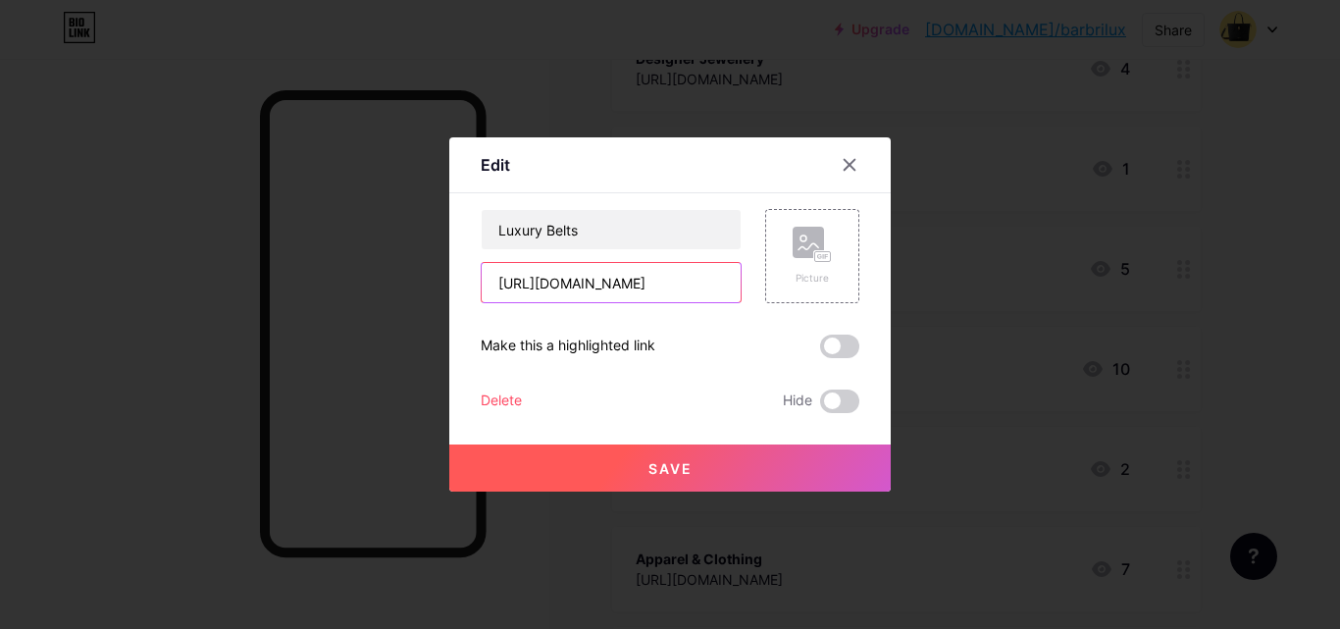
click at [628, 281] on input "[URL][DOMAIN_NAME]" at bounding box center [611, 282] width 259 height 39
click at [842, 160] on icon at bounding box center [850, 165] width 16 height 16
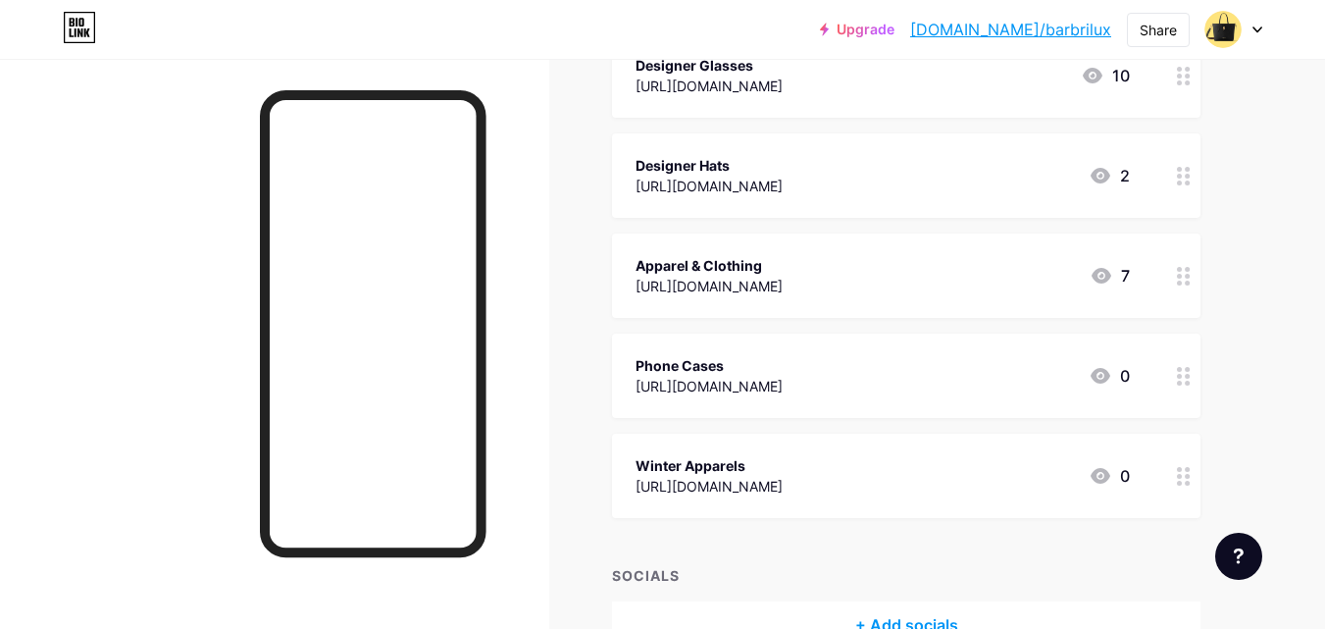
scroll to position [1177, 0]
click at [740, 359] on div "Phone Cases" at bounding box center [709, 364] width 147 height 21
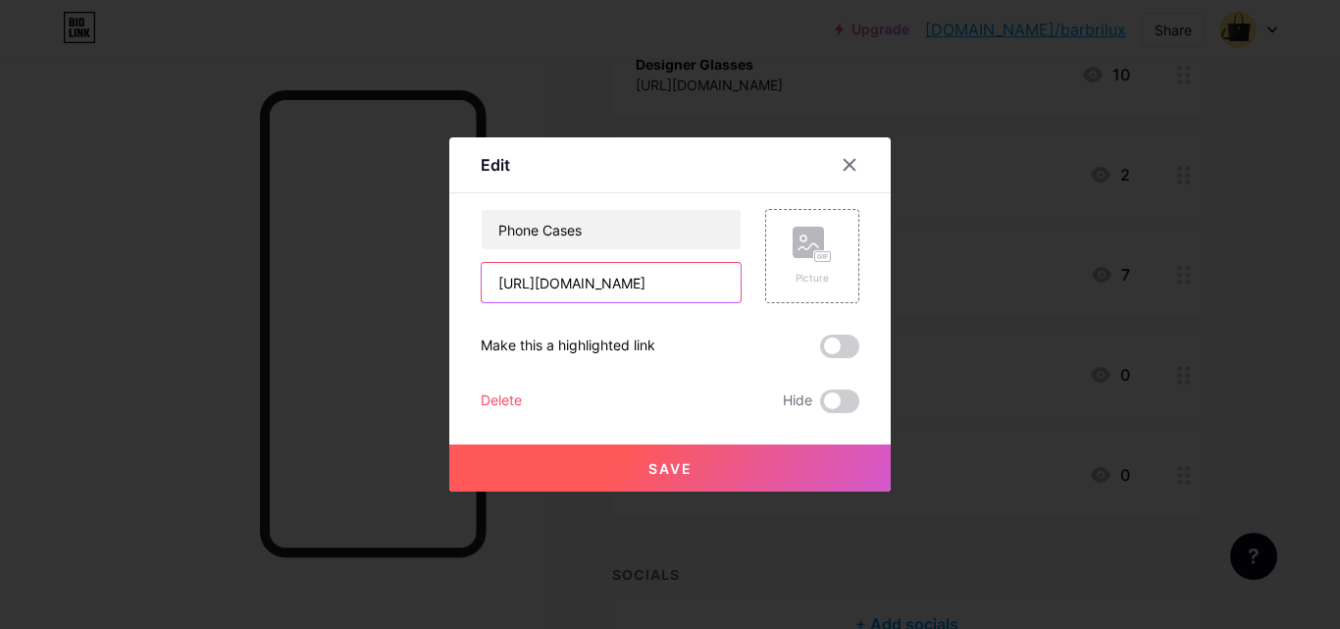
click at [575, 277] on input "[URL][DOMAIN_NAME]" at bounding box center [611, 282] width 259 height 39
drag, startPoint x: 852, startPoint y: 157, endPoint x: 839, endPoint y: 211, distance: 55.7
click at [852, 158] on div at bounding box center [849, 164] width 35 height 35
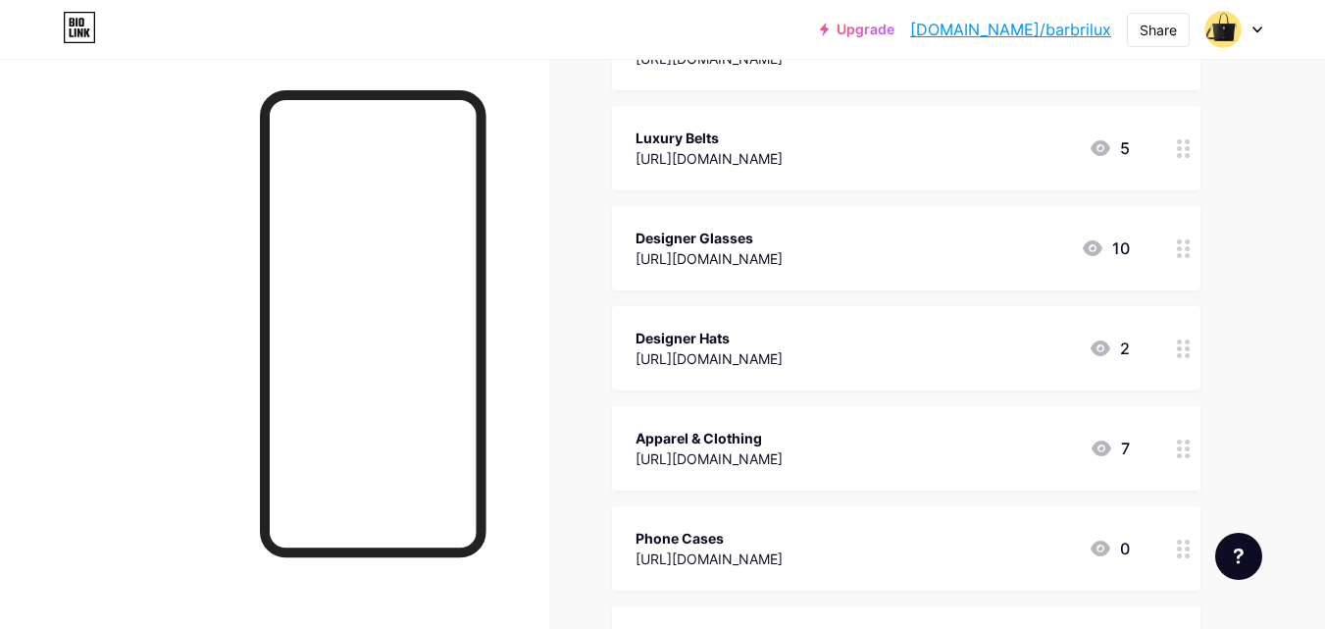
scroll to position [981, 0]
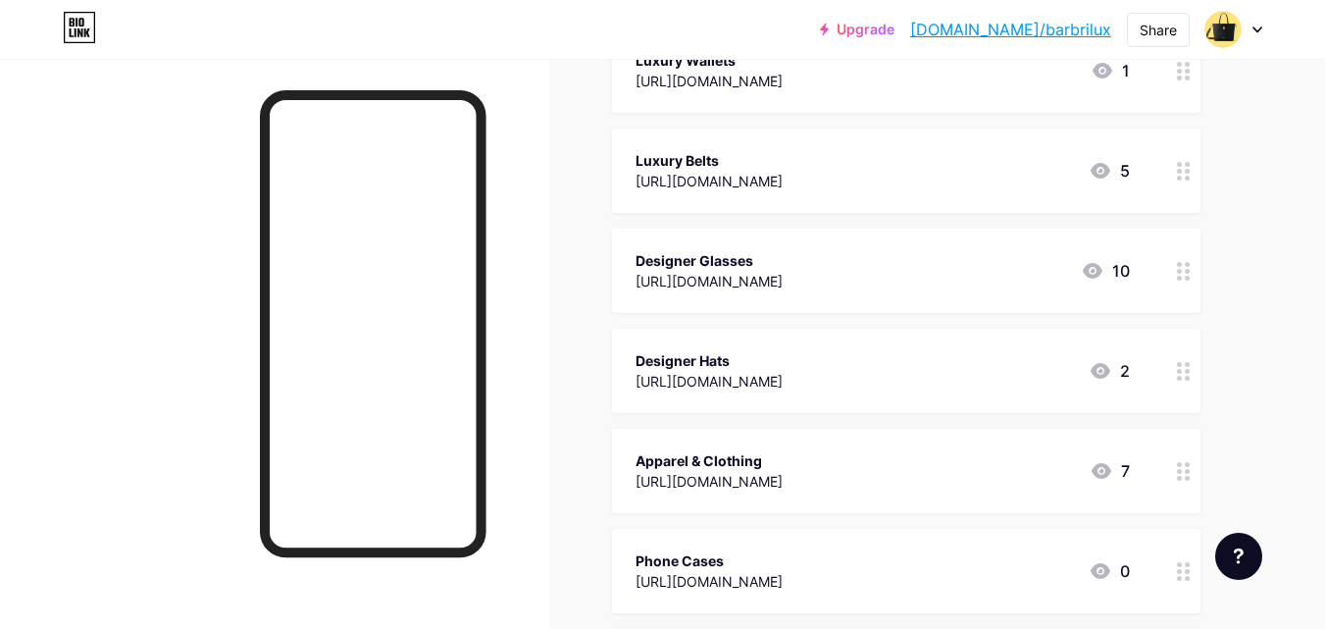
click at [766, 378] on div "[URL][DOMAIN_NAME]" at bounding box center [709, 381] width 147 height 21
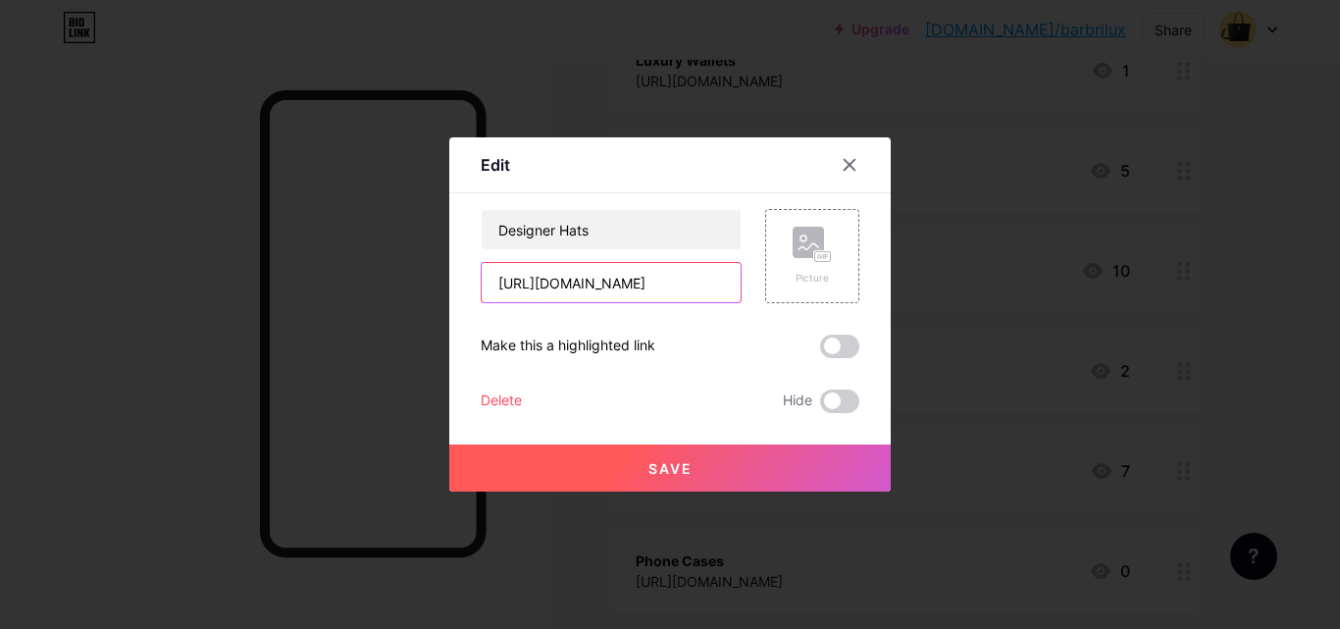
click at [590, 289] on input "[URL][DOMAIN_NAME]" at bounding box center [611, 282] width 259 height 39
click at [842, 177] on div at bounding box center [849, 164] width 35 height 35
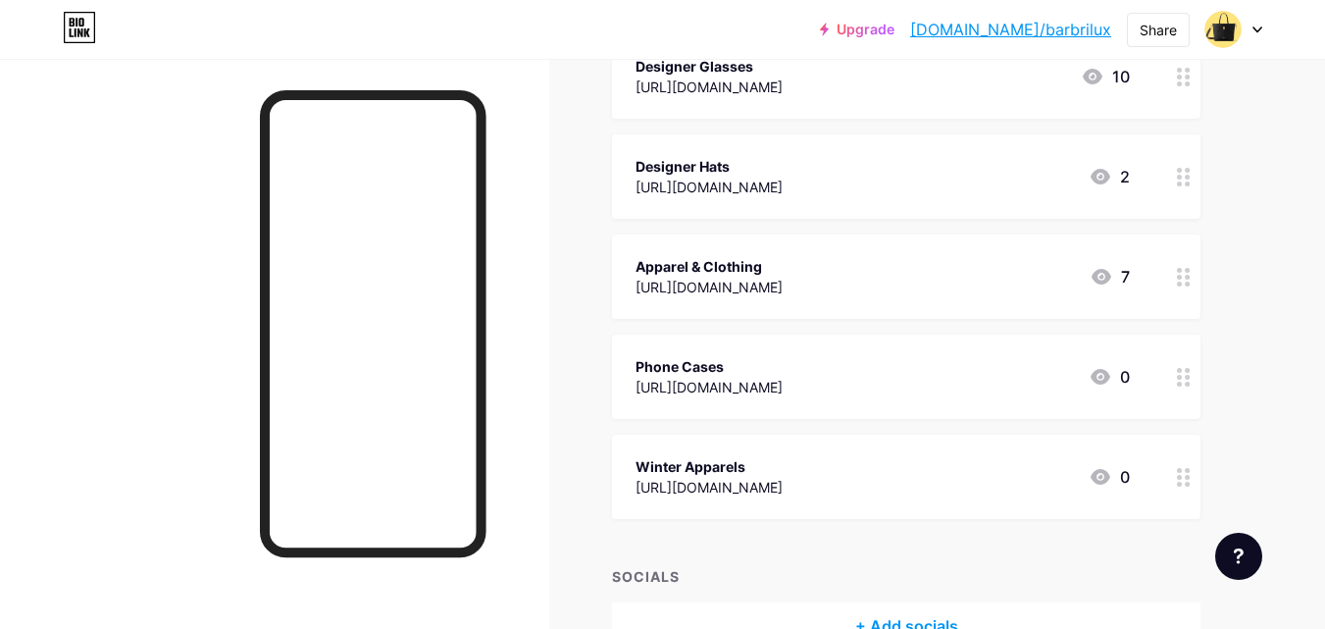
scroll to position [1177, 0]
click at [766, 266] on div "Apparel & Clothing" at bounding box center [709, 264] width 147 height 21
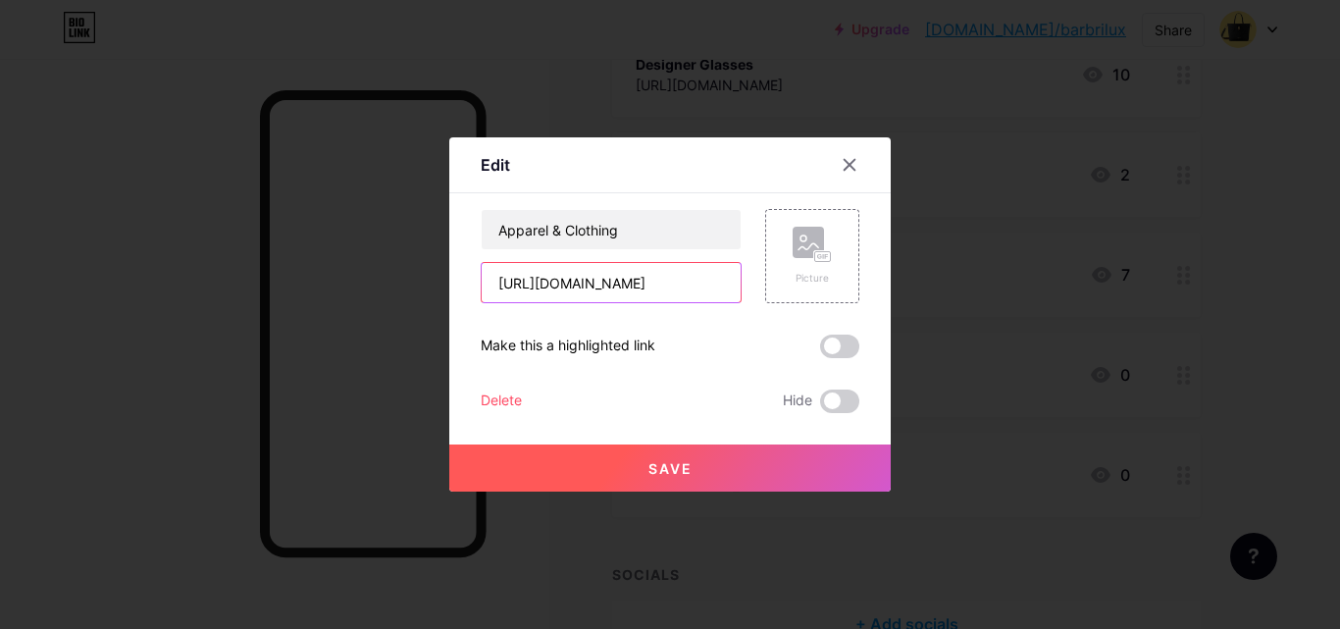
click at [585, 279] on input "[URL][DOMAIN_NAME]" at bounding box center [611, 282] width 259 height 39
drag, startPoint x: 838, startPoint y: 164, endPoint x: 836, endPoint y: 174, distance: 10.0
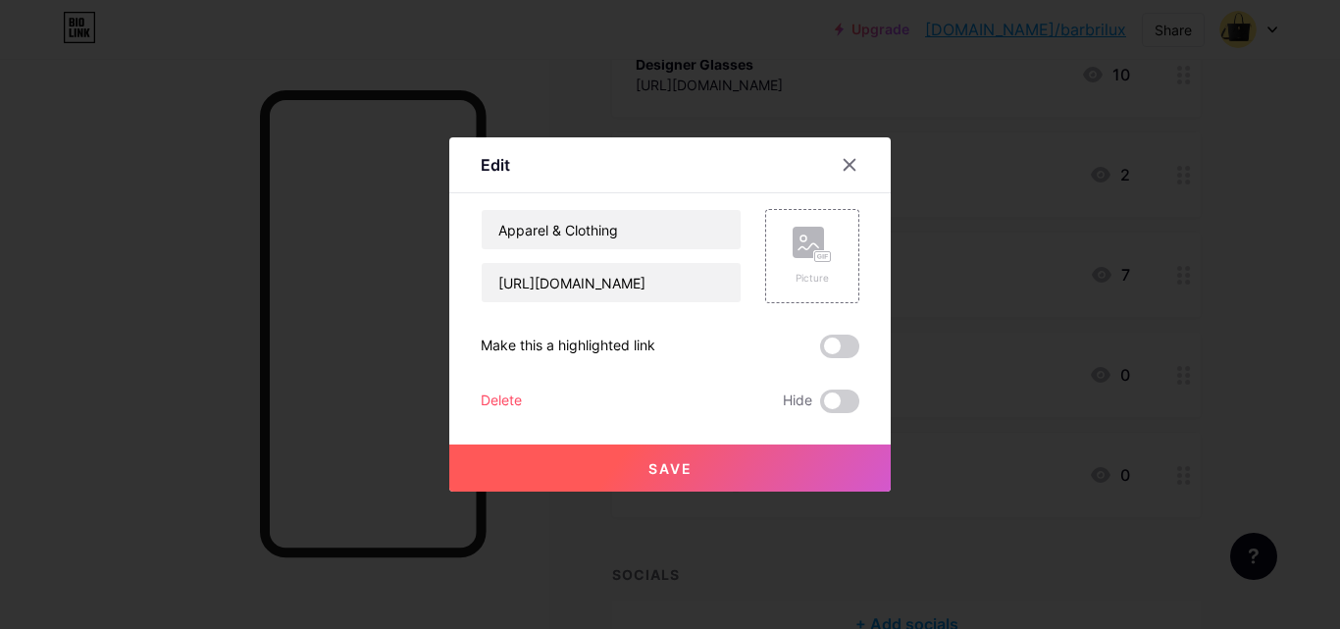
click at [839, 164] on div at bounding box center [849, 164] width 35 height 35
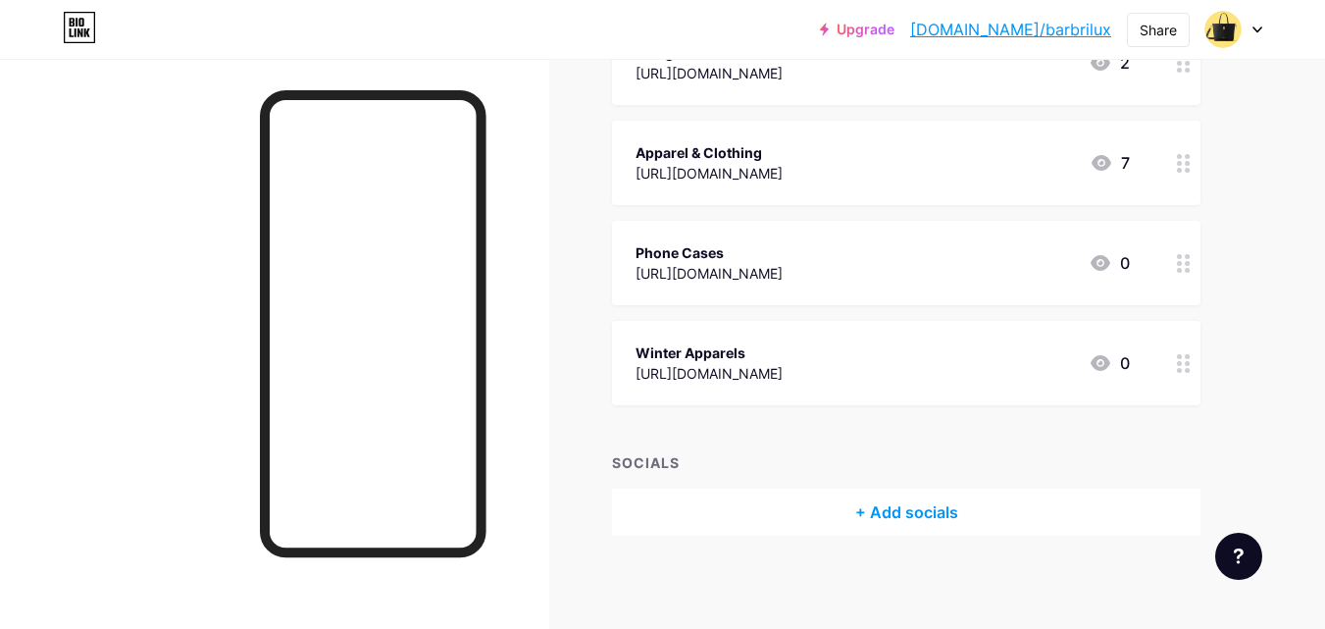
scroll to position [1293, 0]
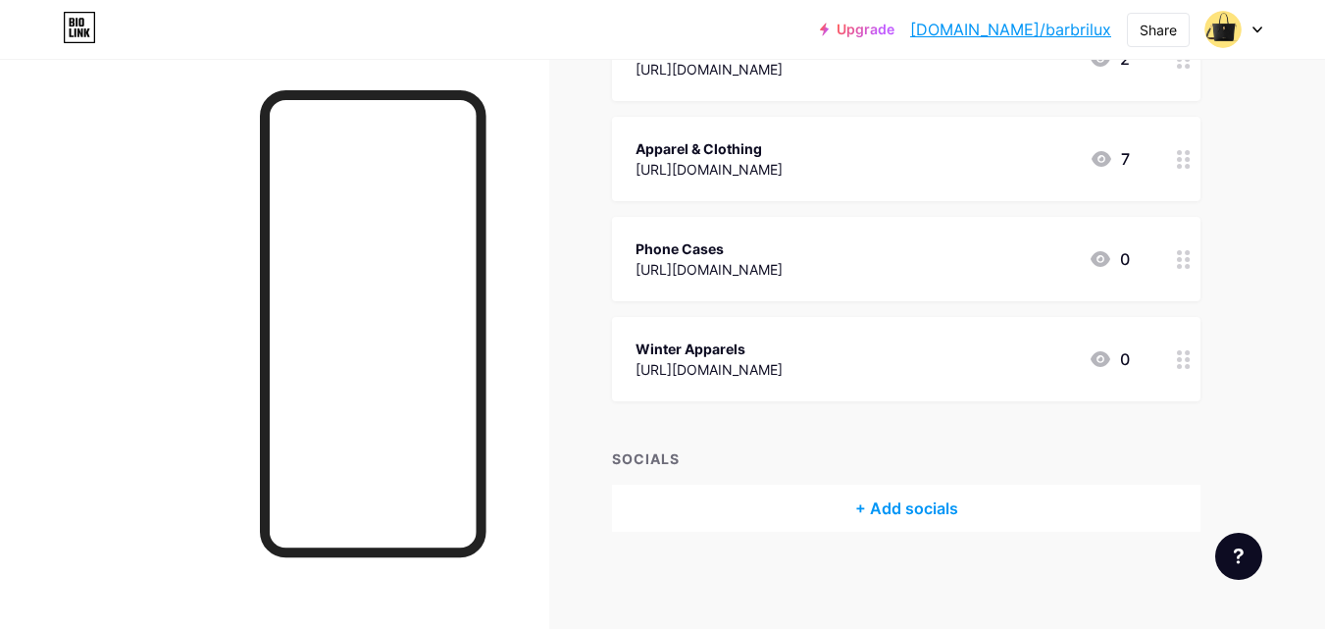
click at [783, 359] on div "[URL][DOMAIN_NAME]" at bounding box center [709, 369] width 147 height 21
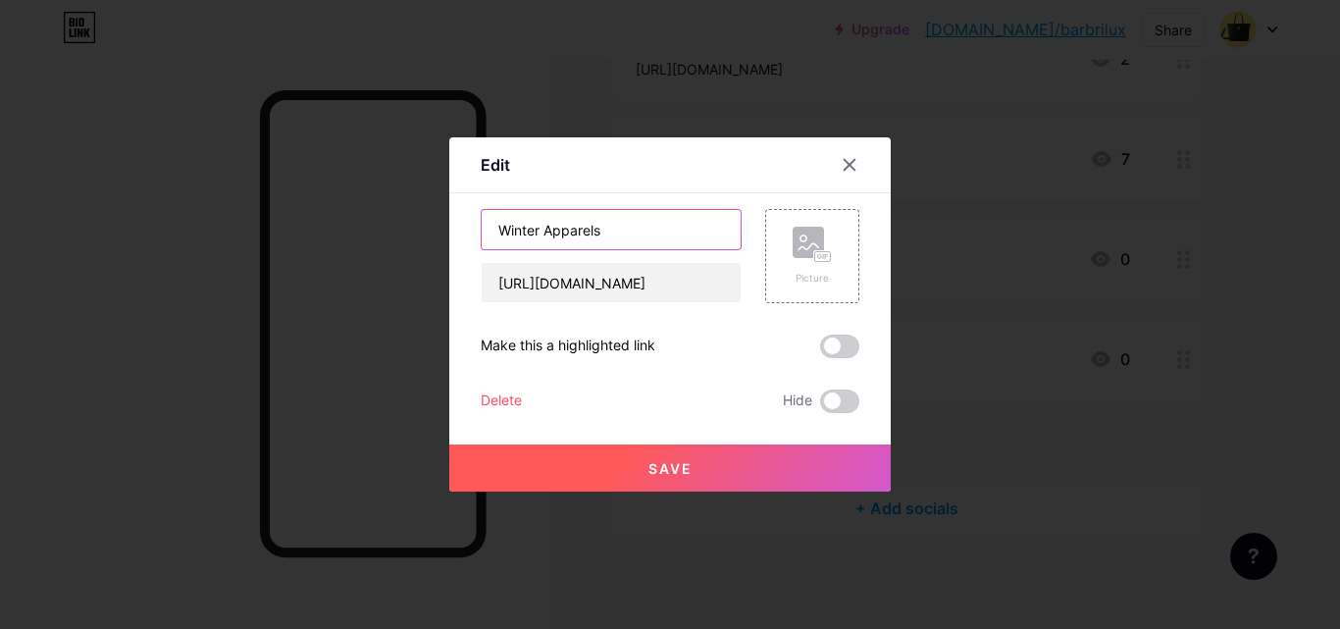
click at [525, 230] on input "Winter Apparels" at bounding box center [611, 229] width 259 height 39
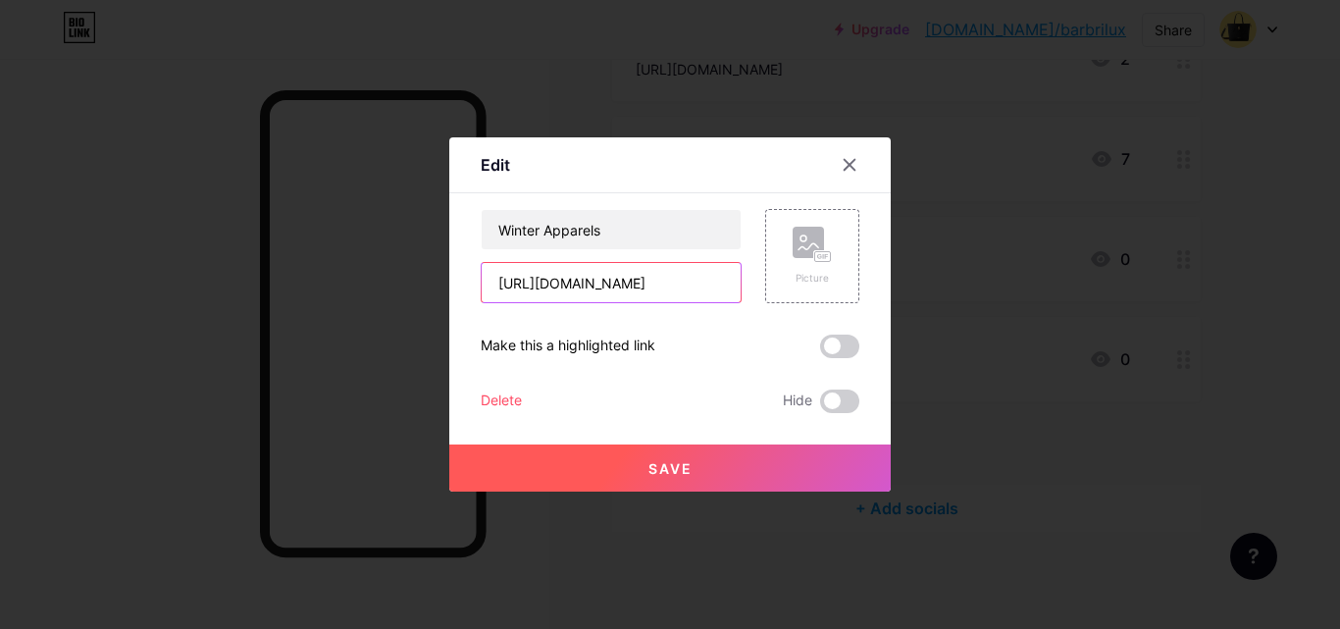
click at [597, 280] on input "[URL][DOMAIN_NAME]" at bounding box center [611, 282] width 259 height 39
click at [840, 163] on div at bounding box center [849, 164] width 35 height 35
